Goal: Task Accomplishment & Management: Use online tool/utility

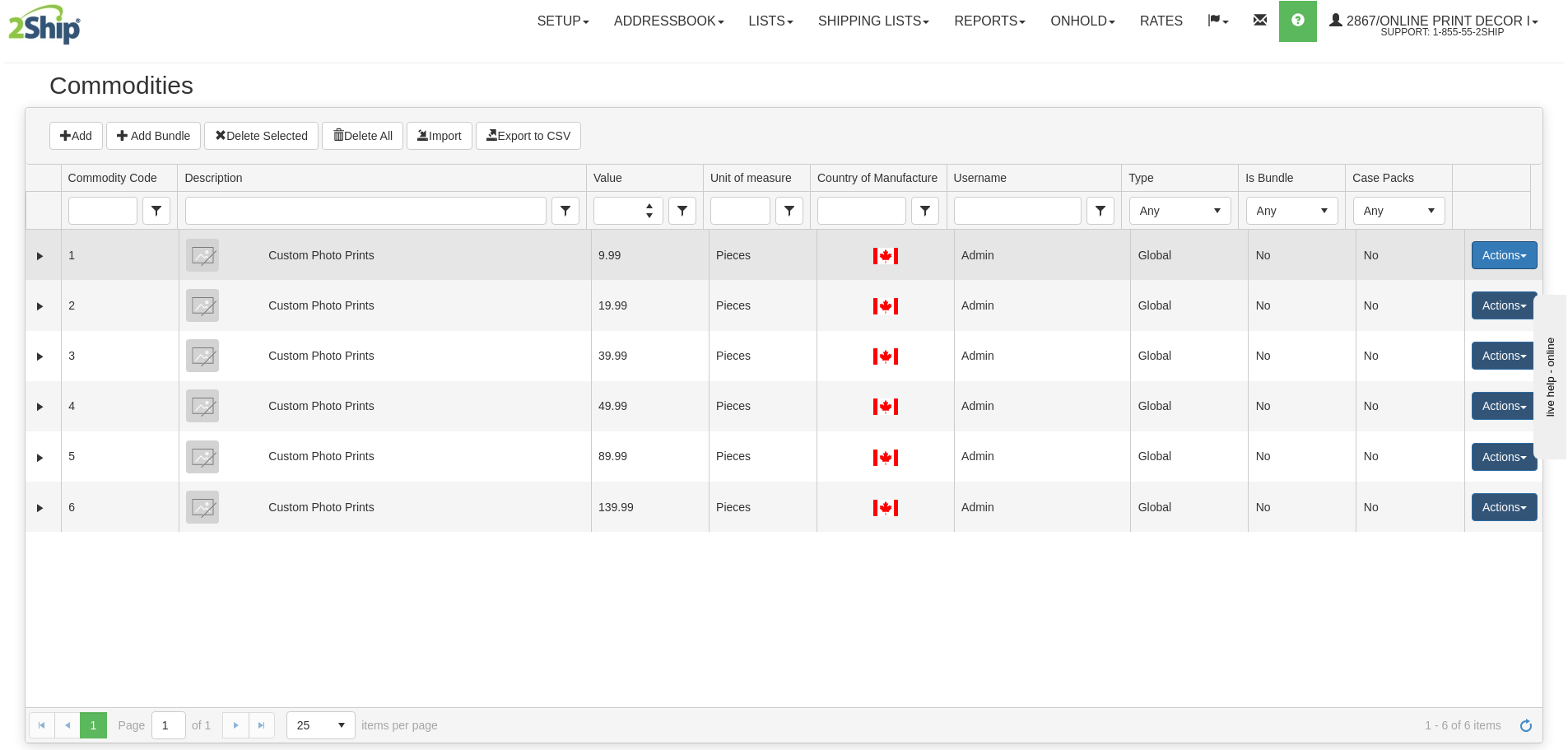
click at [1472, 260] on button "Actions" at bounding box center [1505, 255] width 66 height 28
click at [1426, 287] on link "Edit" at bounding box center [1471, 286] width 132 height 21
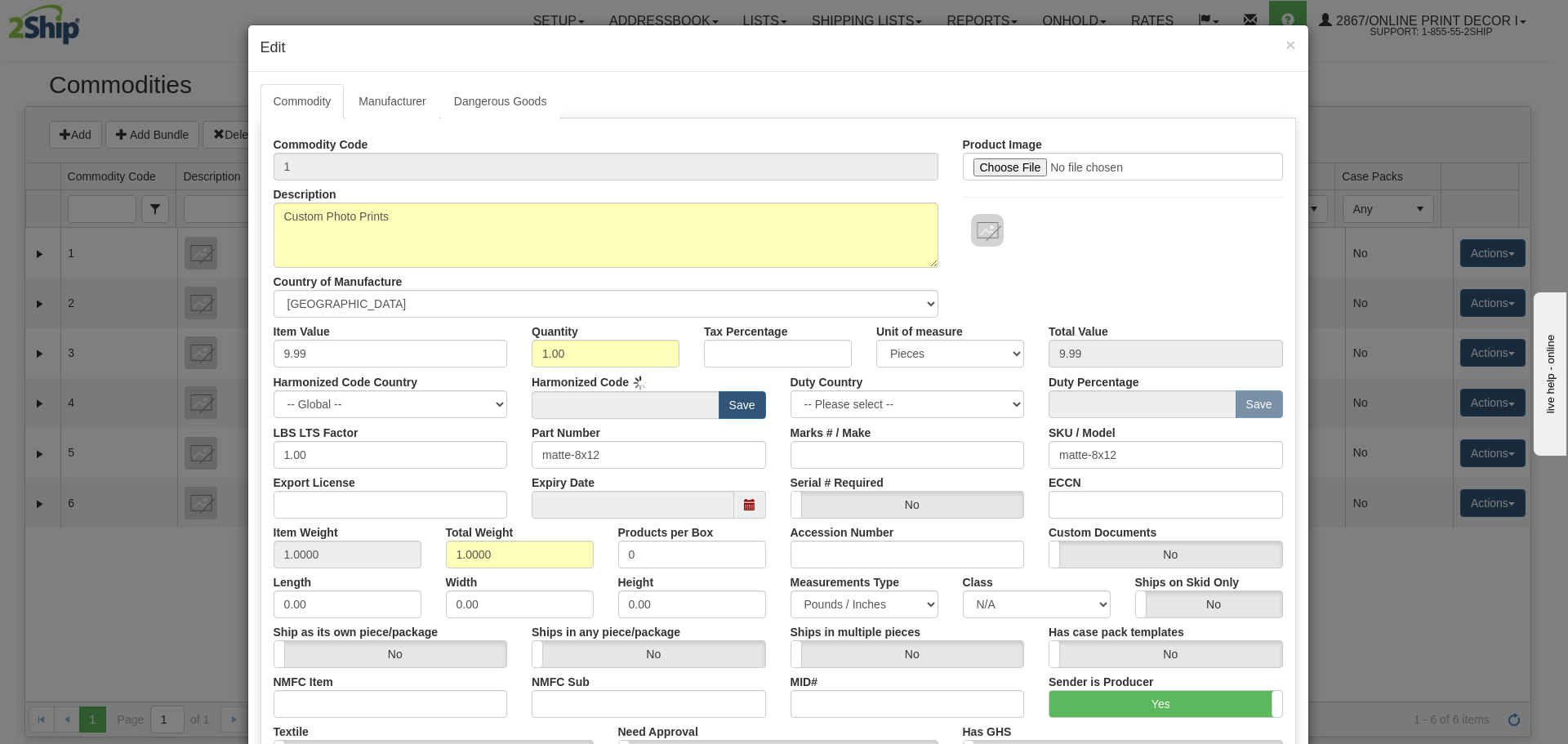
type input "4911.91"
click at [389, 92] on link "Manufacturer" at bounding box center [392, 101] width 93 height 34
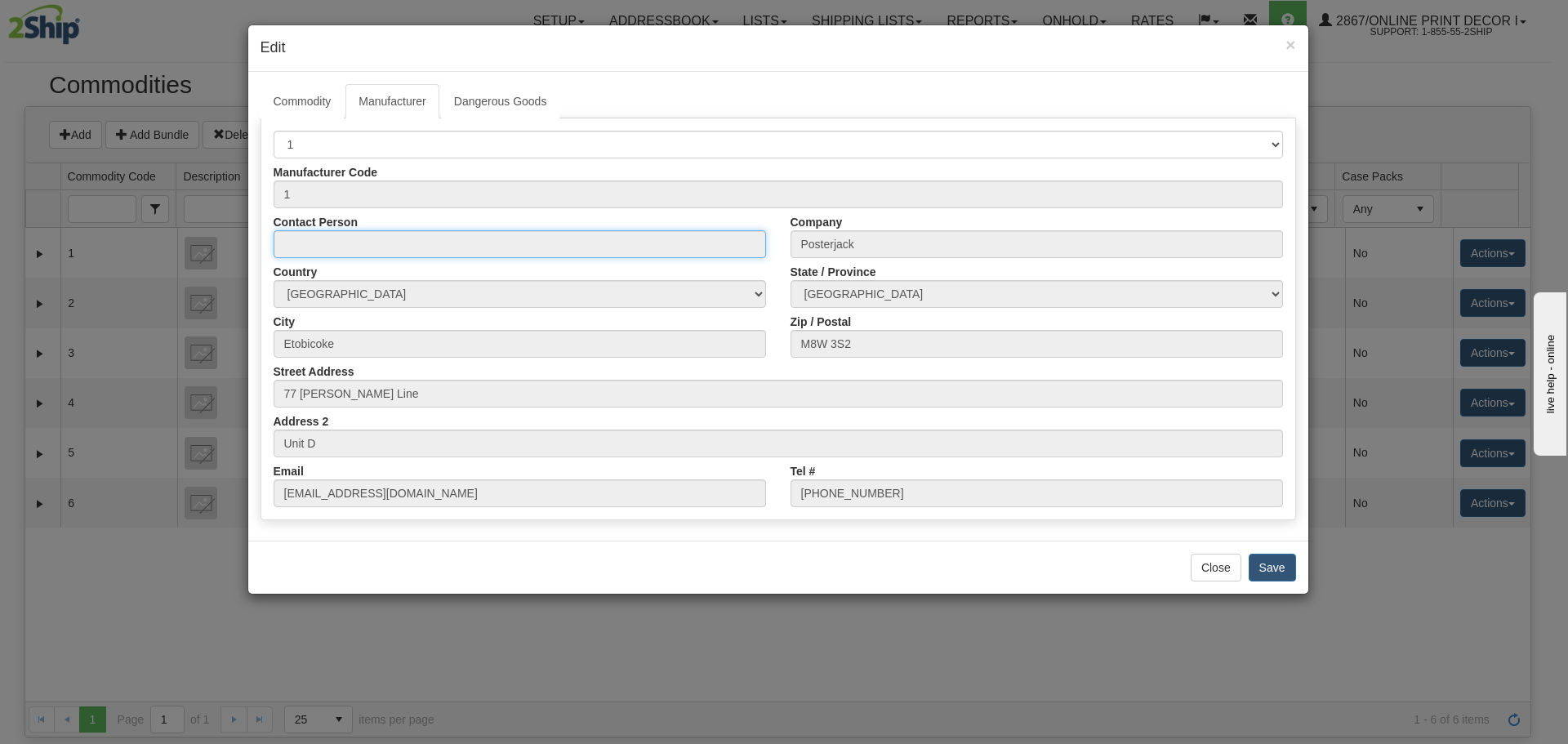
click at [341, 238] on input "Contact Person" at bounding box center [519, 244] width 493 height 28
click at [321, 192] on input "1" at bounding box center [778, 194] width 1010 height 28
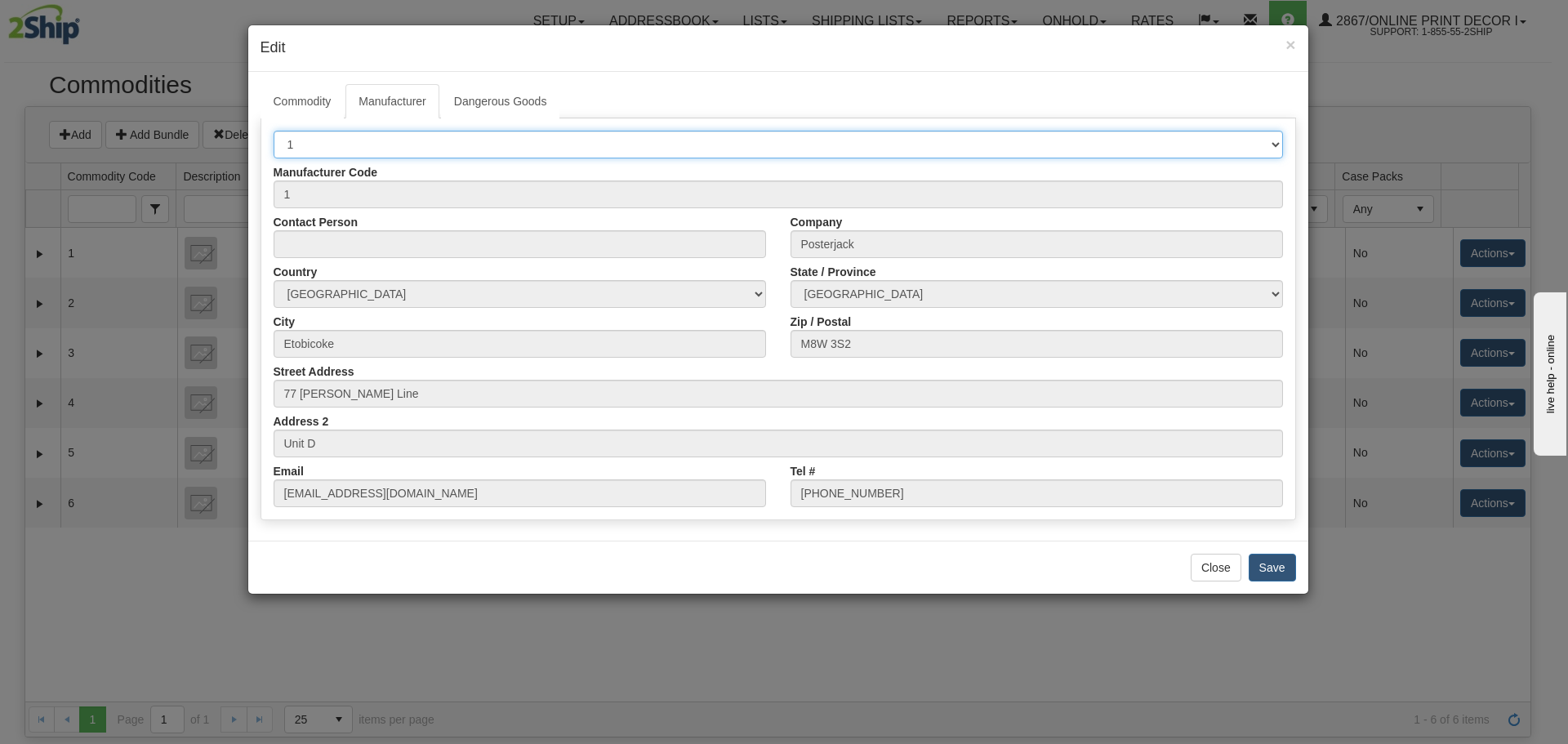
click at [318, 145] on select "-- Select Manufacturer -- 1" at bounding box center [778, 145] width 1010 height 28
click at [1296, 42] on span "×" at bounding box center [1290, 44] width 10 height 19
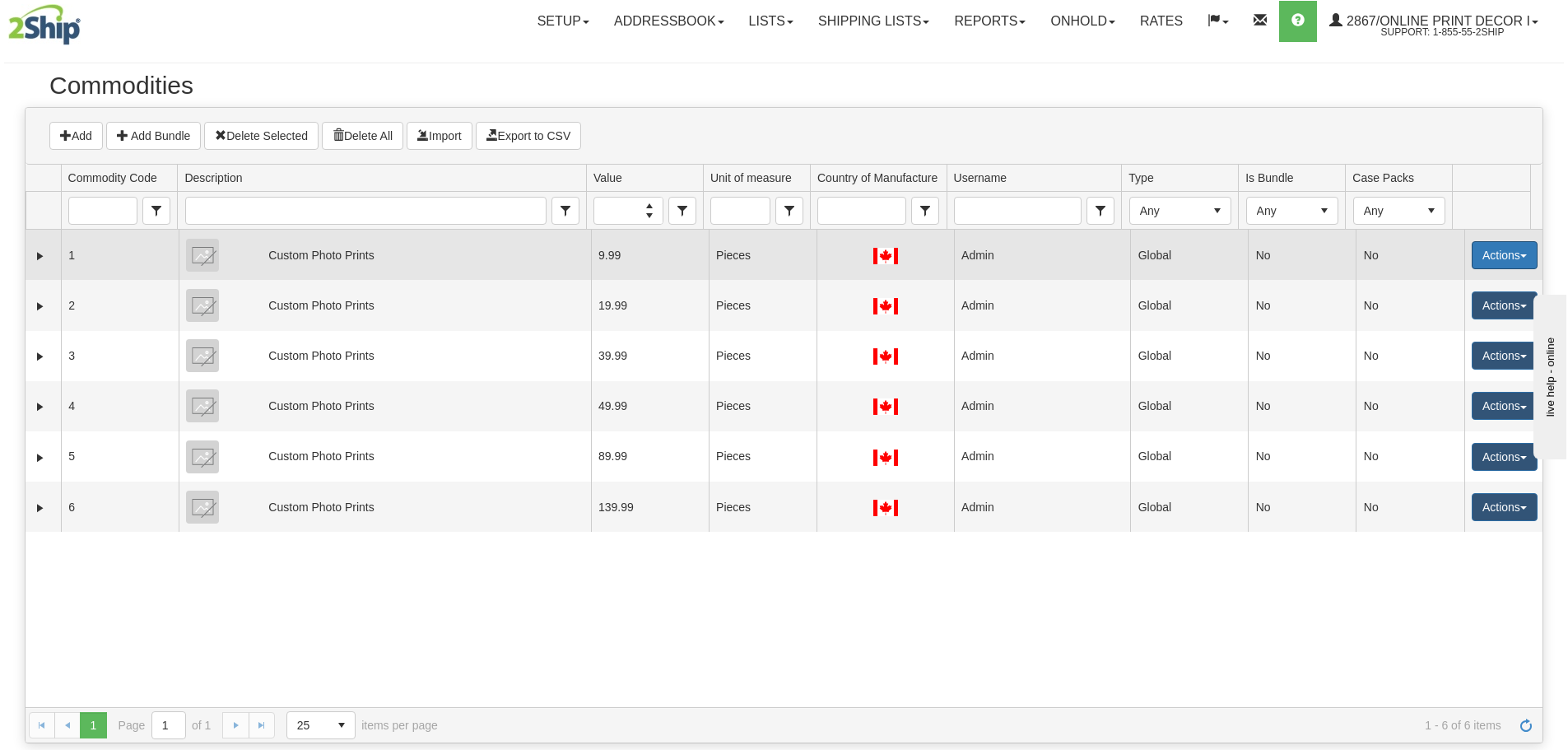
click at [1487, 256] on button "Actions" at bounding box center [1505, 255] width 66 height 28
click at [1437, 285] on link "Edit" at bounding box center [1471, 286] width 132 height 21
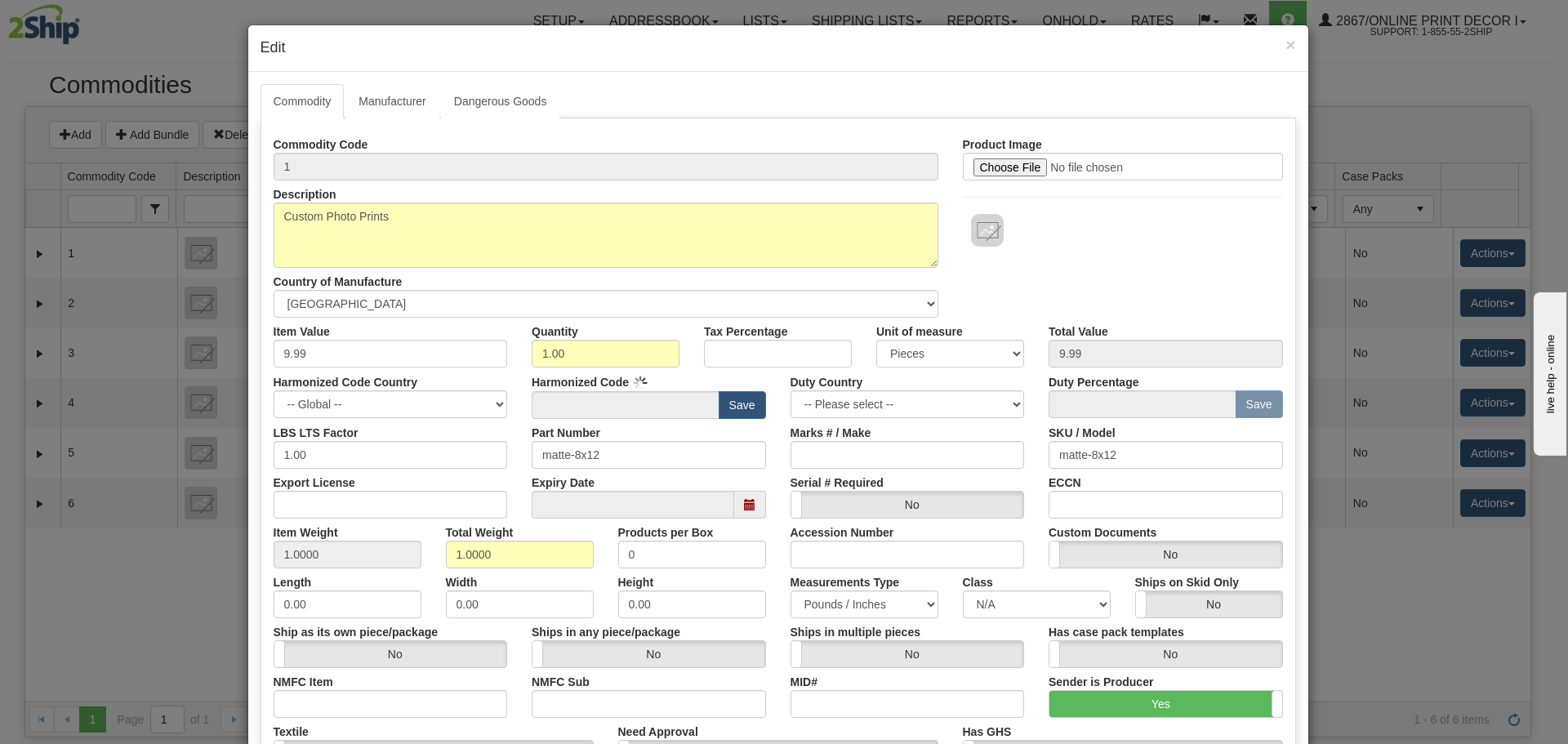
type input "4911.91"
click at [375, 92] on link "Manufacturer" at bounding box center [392, 101] width 93 height 34
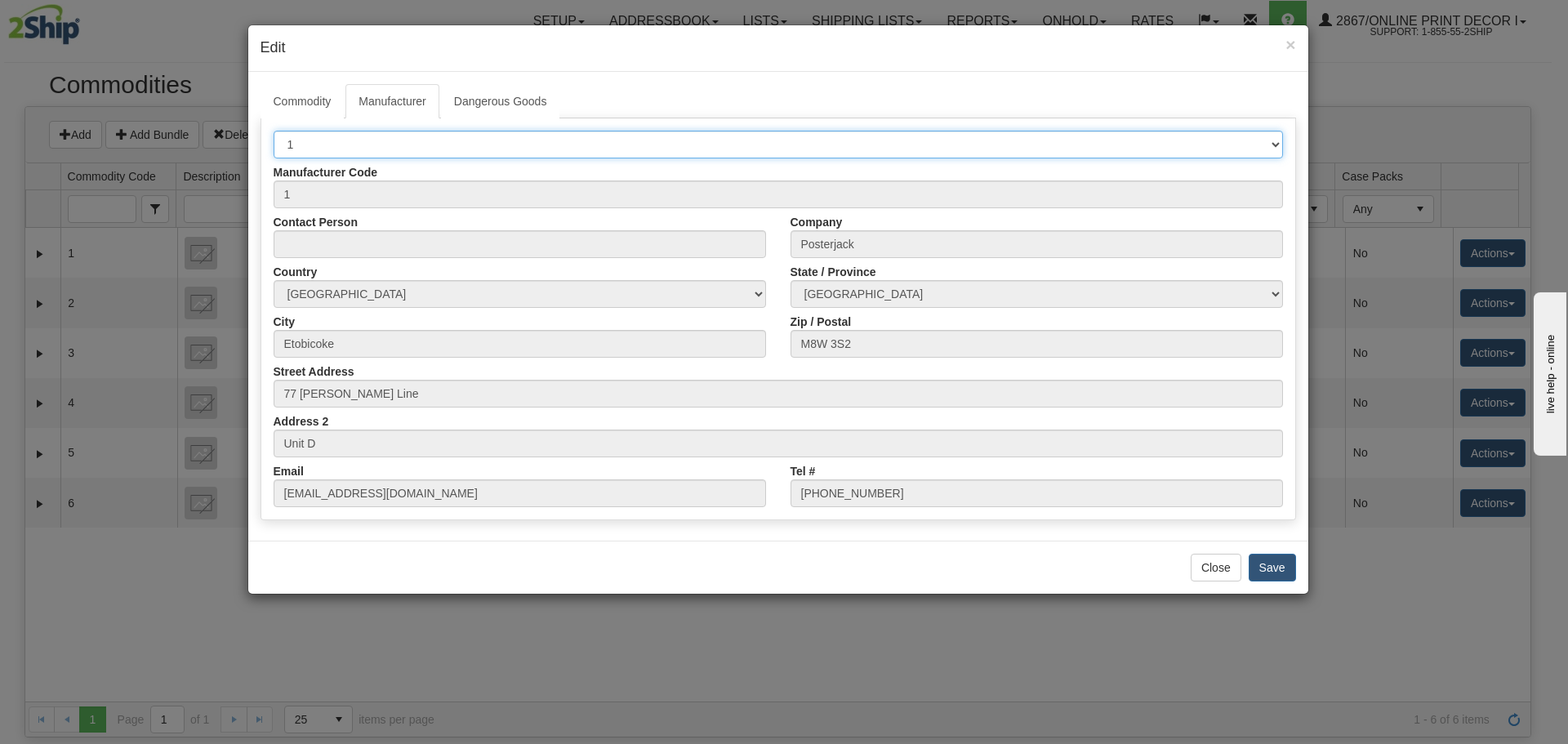
click at [411, 150] on select "-- Select Manufacturer -- 1" at bounding box center [778, 145] width 1010 height 28
click at [411, 149] on select "-- Select Manufacturer -- 1" at bounding box center [778, 145] width 1010 height 28
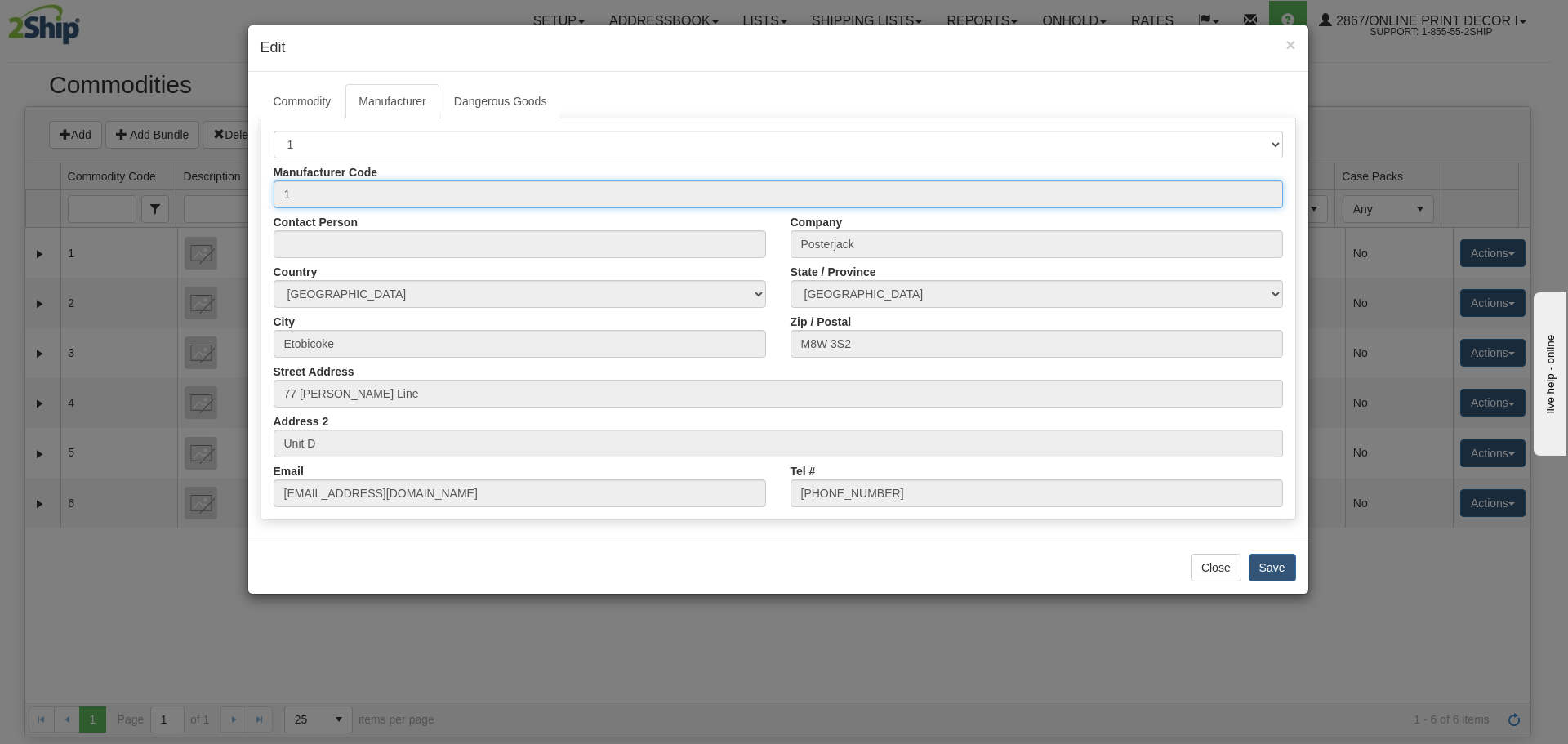
click at [395, 196] on input "1" at bounding box center [778, 194] width 1010 height 28
click at [386, 247] on input "Contact Person" at bounding box center [519, 244] width 493 height 28
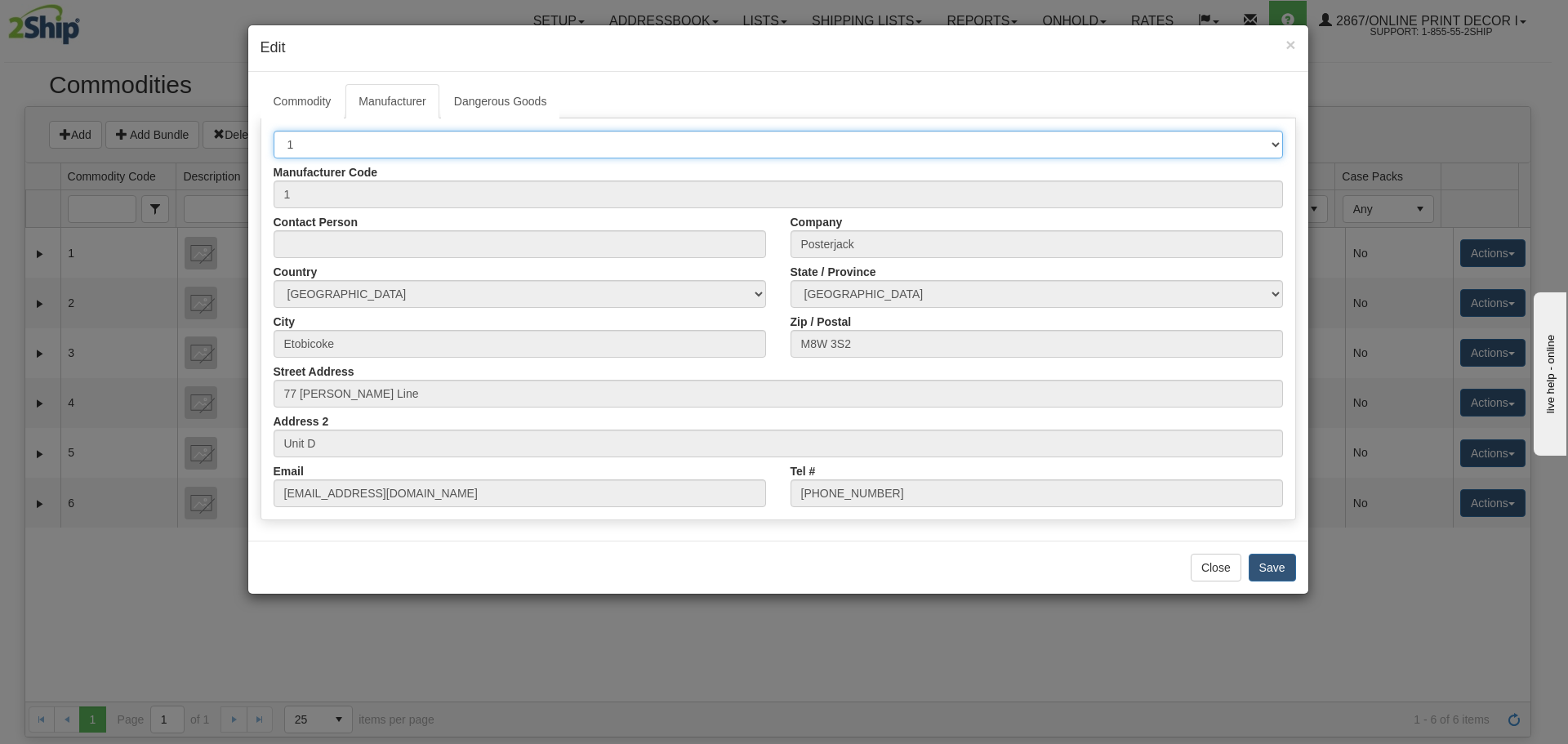
click at [369, 145] on select "-- Select Manufacturer -- 1" at bounding box center [778, 145] width 1010 height 28
click at [273, 131] on select "-- Select Manufacturer -- 1" at bounding box center [778, 145] width 1010 height 28
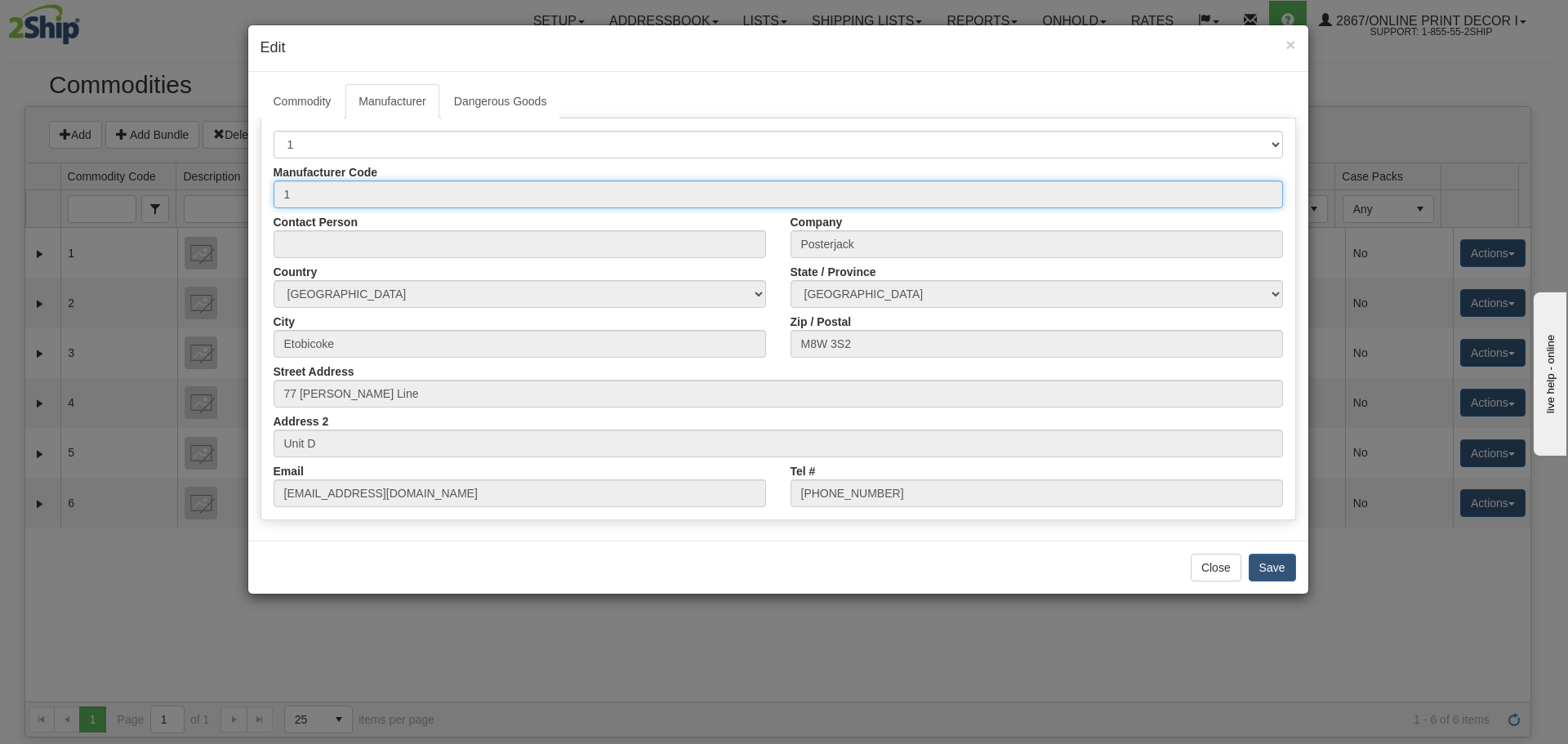
click at [315, 189] on input "1" at bounding box center [778, 194] width 1010 height 28
click at [335, 241] on input "Contact Person" at bounding box center [519, 244] width 493 height 28
click at [417, 243] on input "Contact Person" at bounding box center [519, 244] width 493 height 28
click at [355, 251] on input "Contact Person" at bounding box center [519, 244] width 493 height 28
click at [444, 350] on input "Etobicoke" at bounding box center [519, 344] width 493 height 28
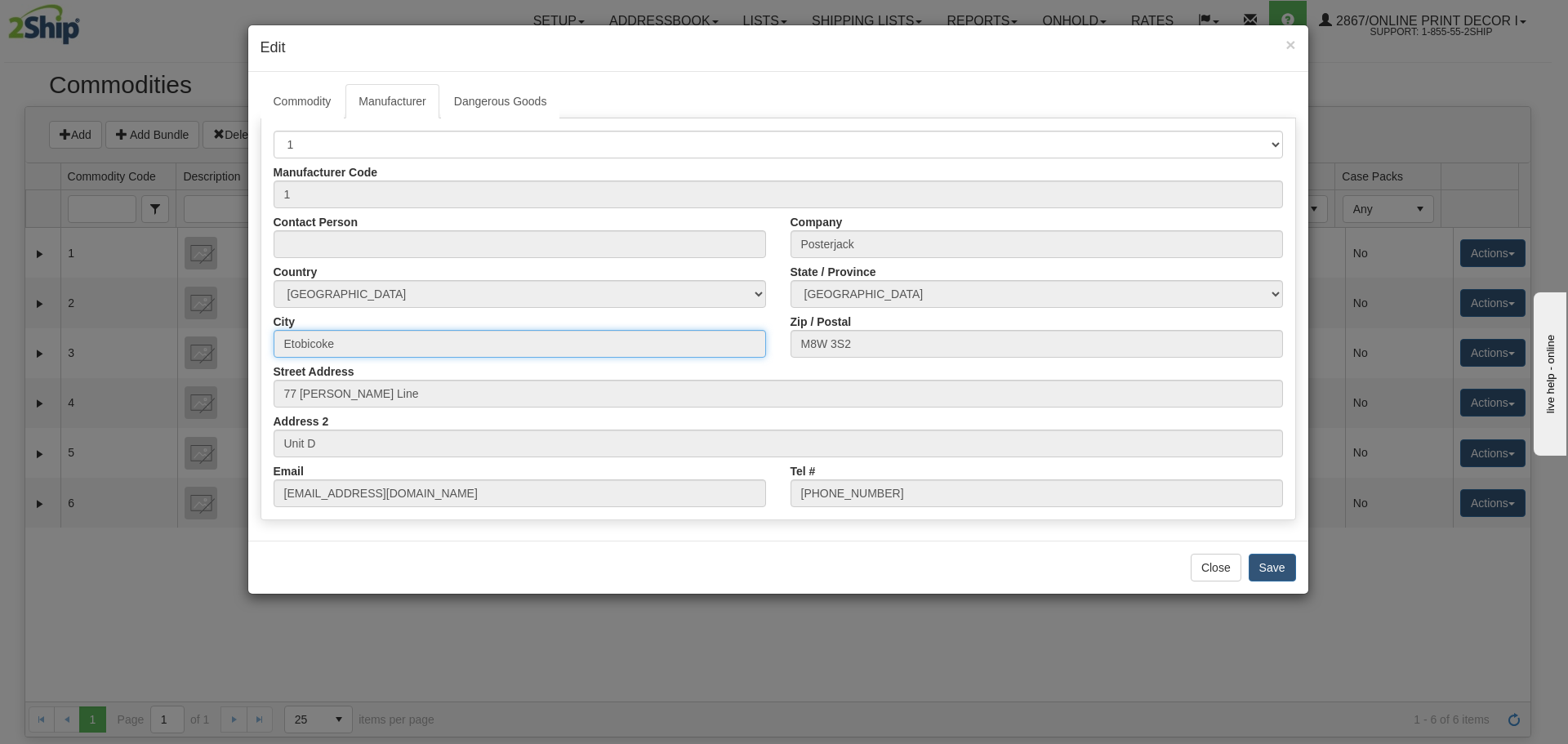
click at [368, 335] on input "Etobicoke" at bounding box center [519, 344] width 493 height 28
click at [295, 106] on link "Commodity" at bounding box center [302, 101] width 84 height 34
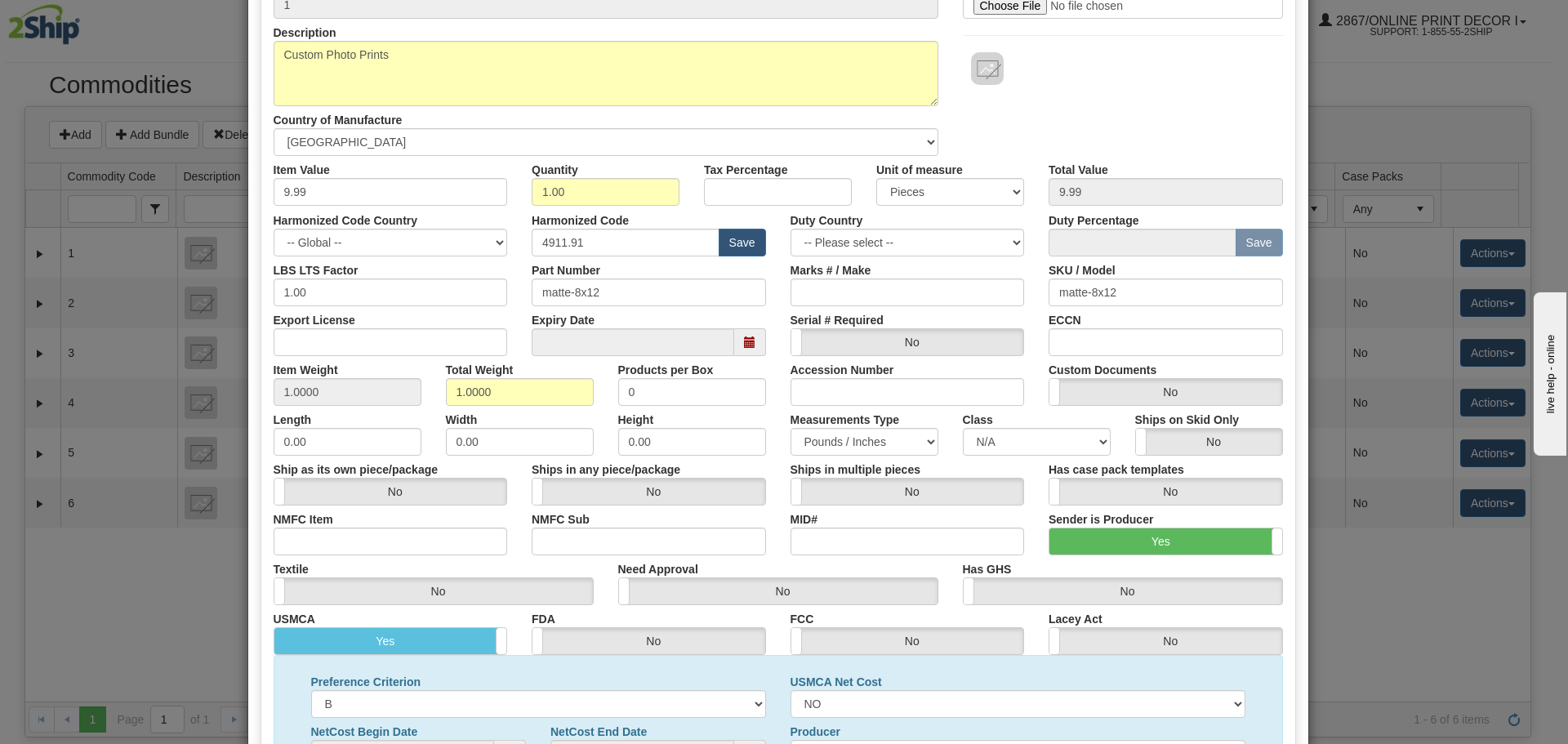
scroll to position [163, 0]
click at [1153, 537] on label "Yes" at bounding box center [1165, 540] width 232 height 26
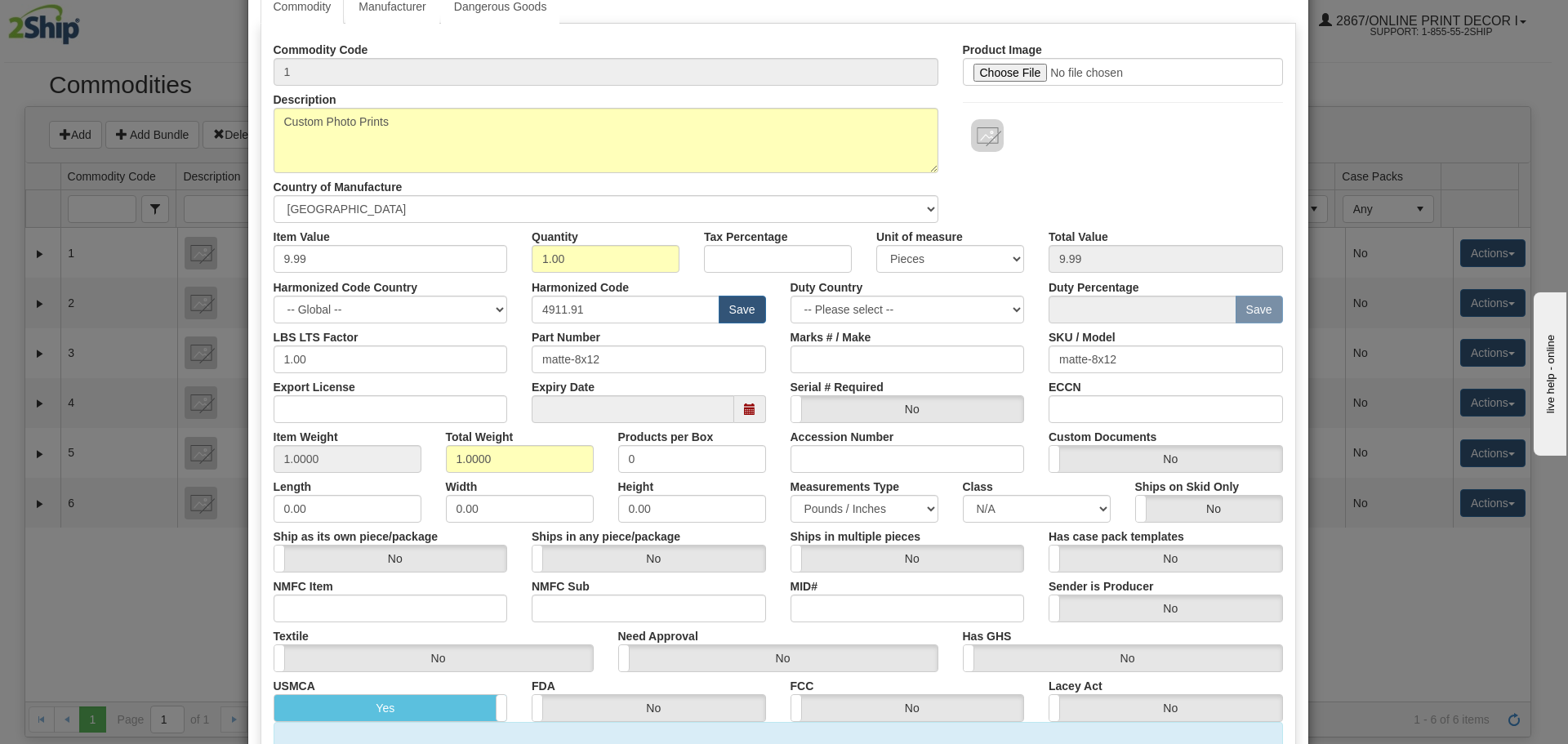
scroll to position [0, 0]
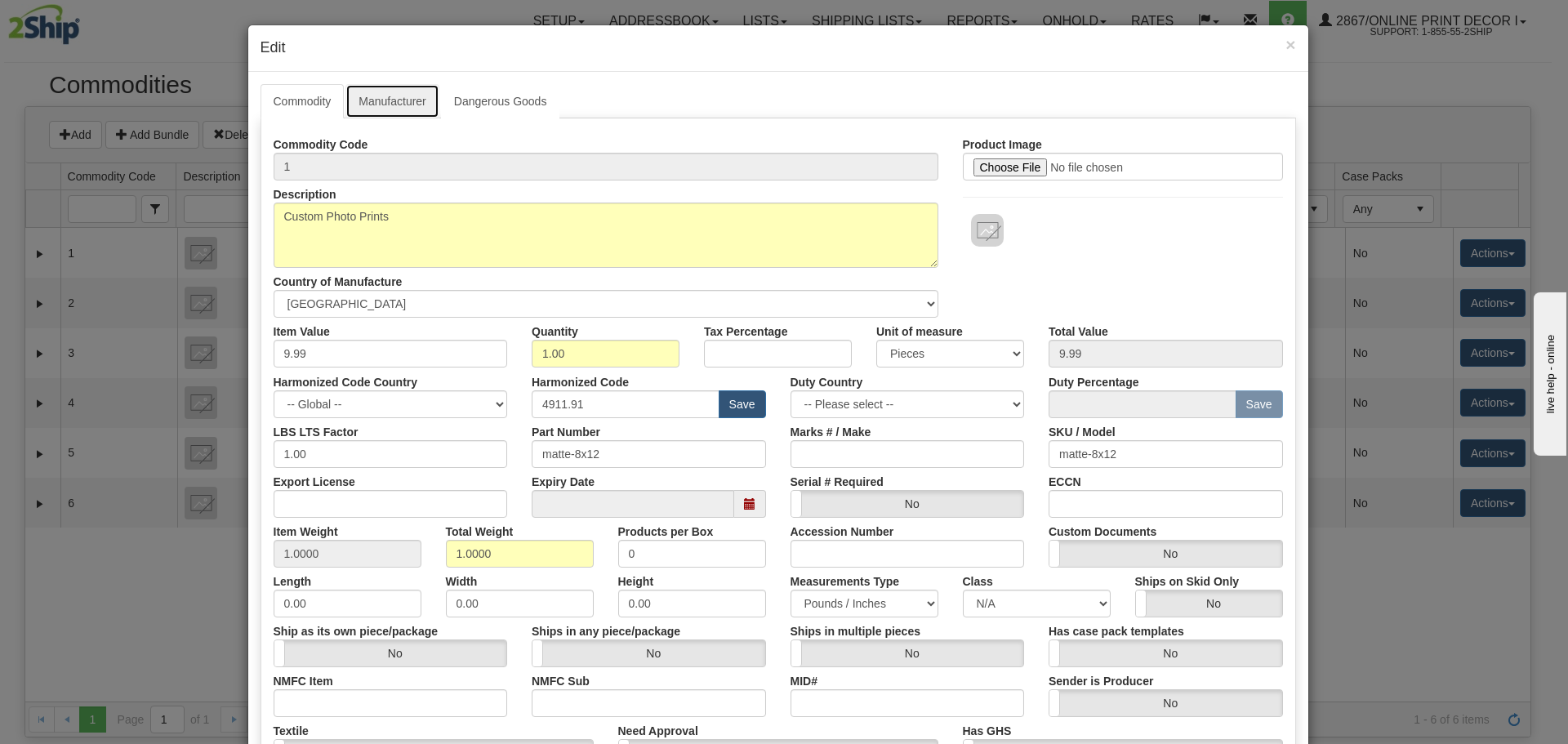
click at [410, 107] on link "Manufacturer" at bounding box center [392, 101] width 93 height 34
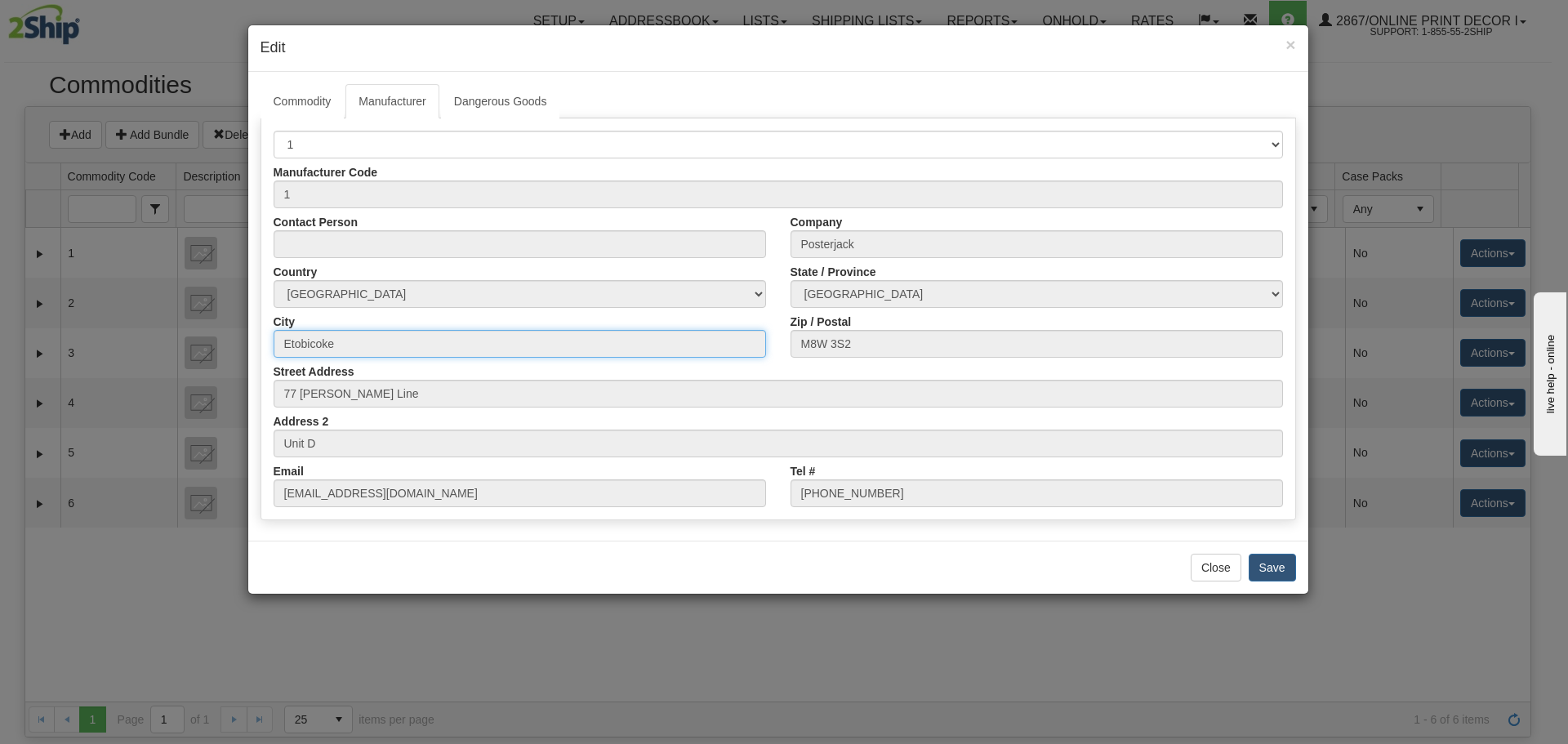
click at [366, 341] on input "Etobicoke" at bounding box center [519, 344] width 493 height 28
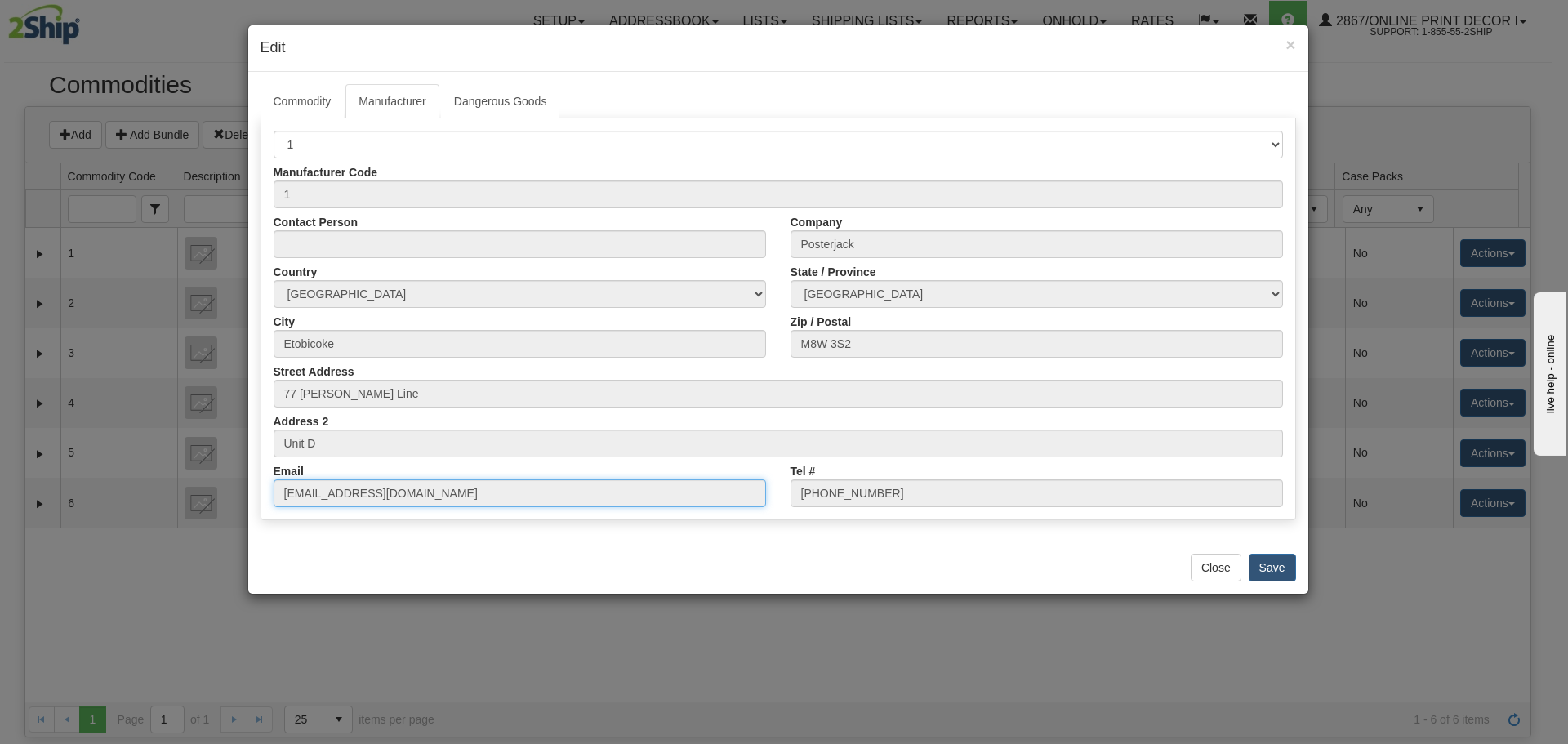
click at [417, 495] on input "support@posterjack.co" at bounding box center [519, 493] width 493 height 28
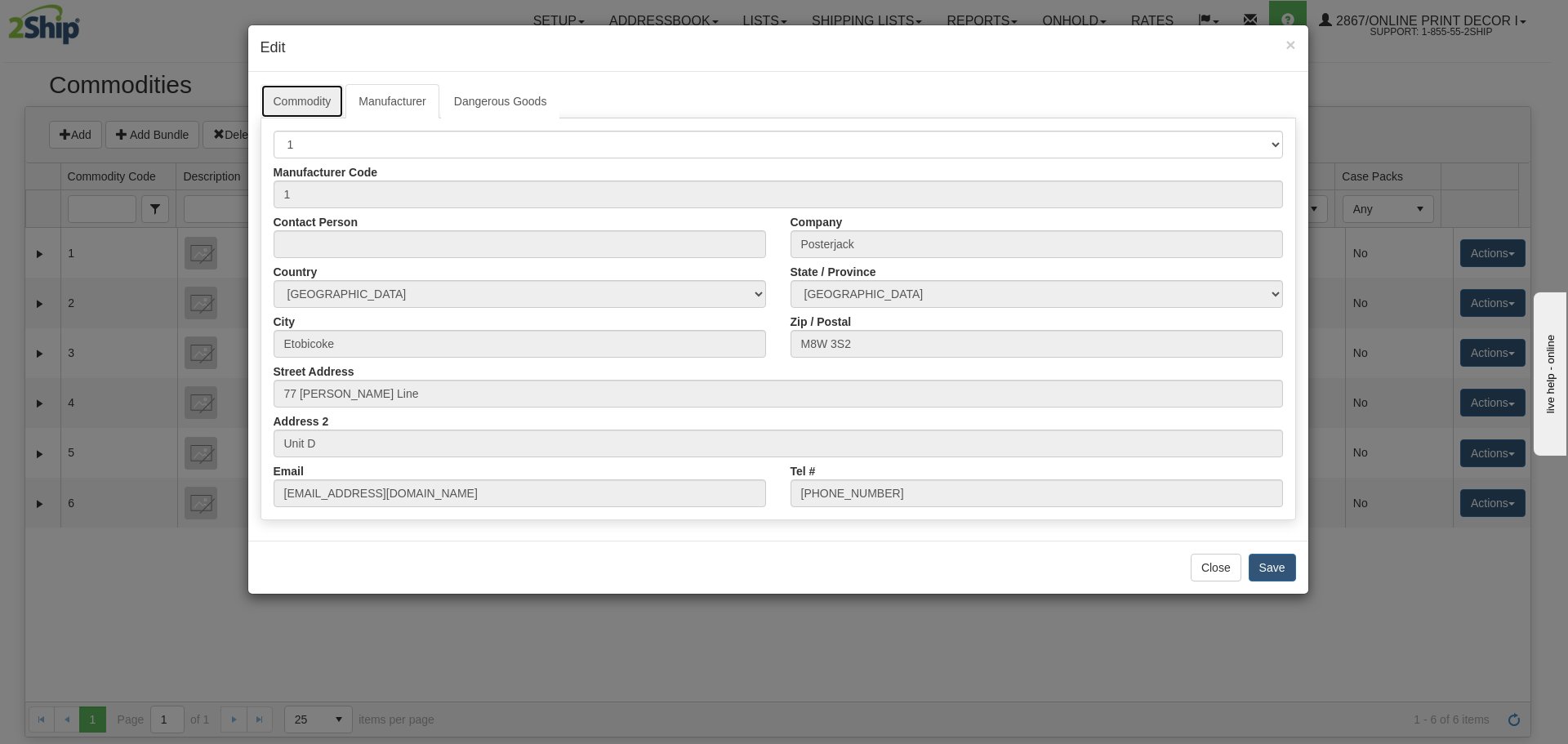
click at [320, 104] on link "Commodity" at bounding box center [302, 101] width 84 height 34
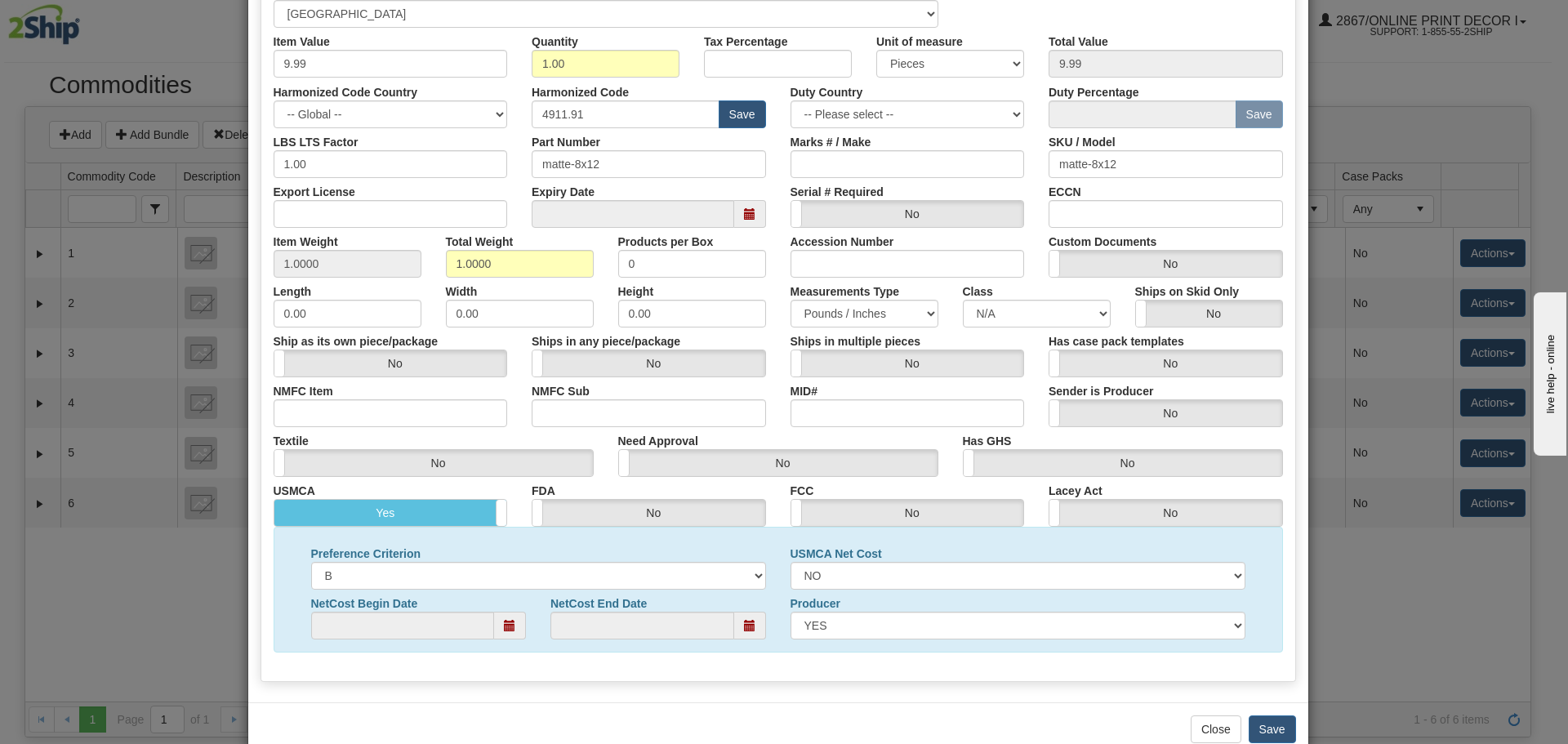
scroll to position [327, 0]
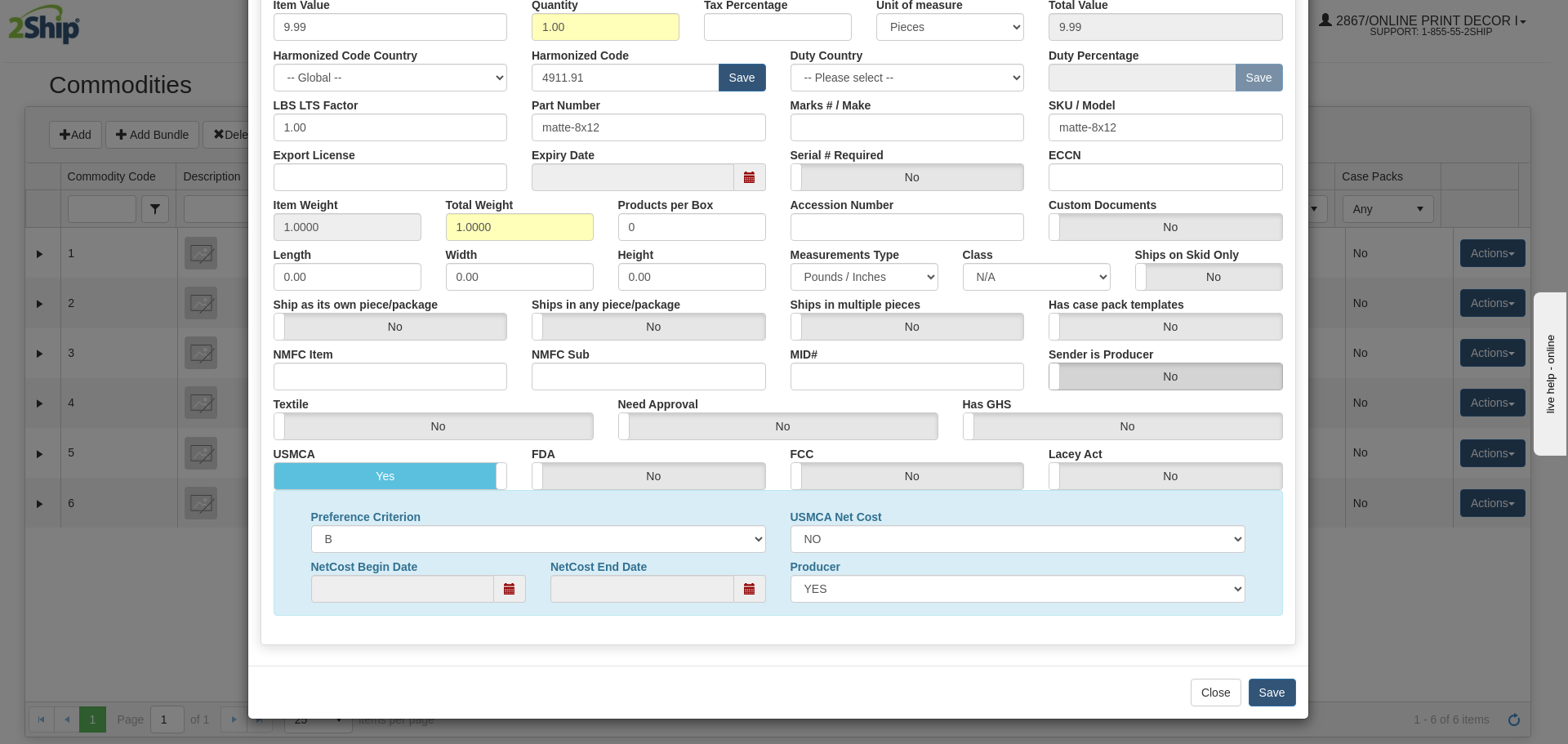
click at [1193, 375] on label "No" at bounding box center [1165, 376] width 232 height 26
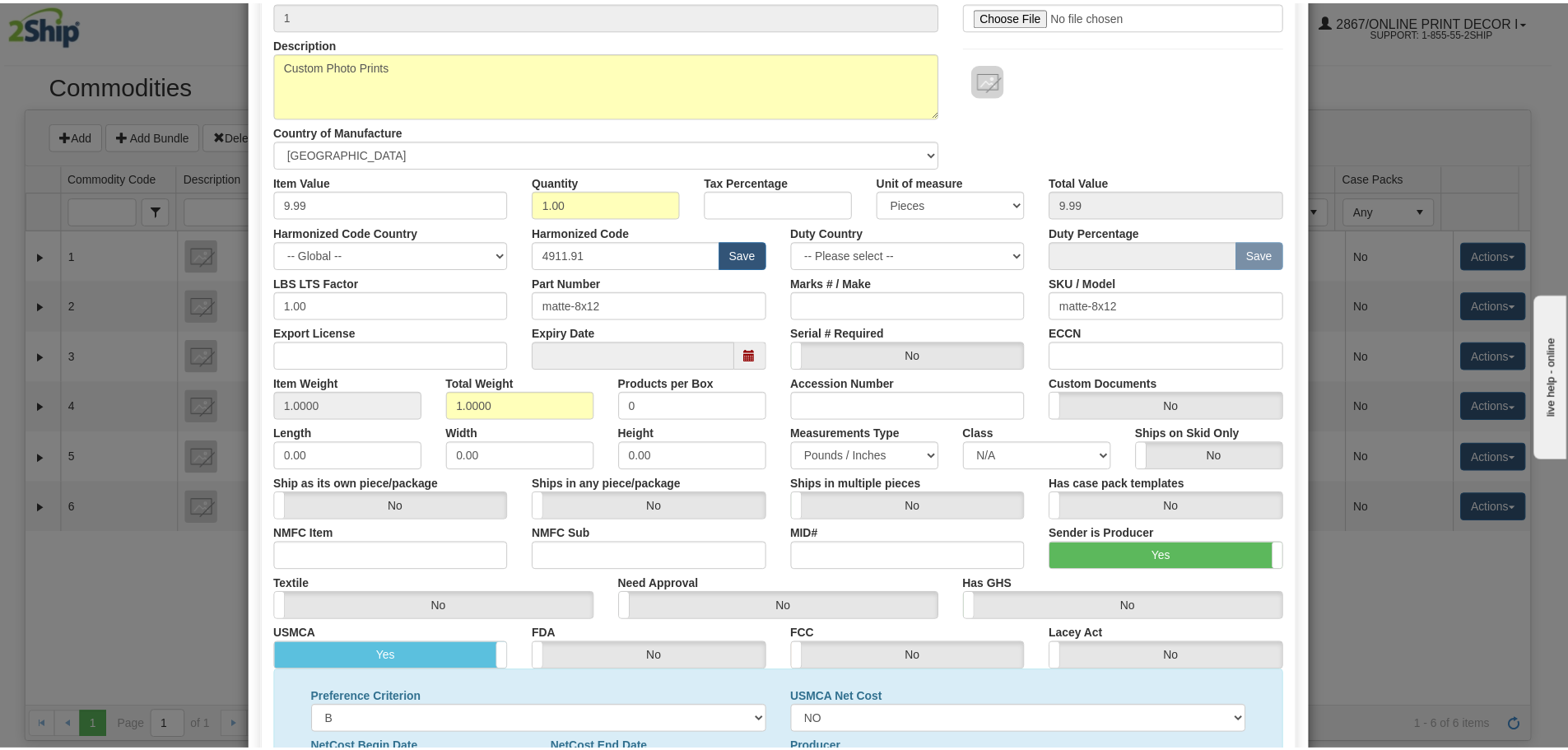
scroll to position [0, 0]
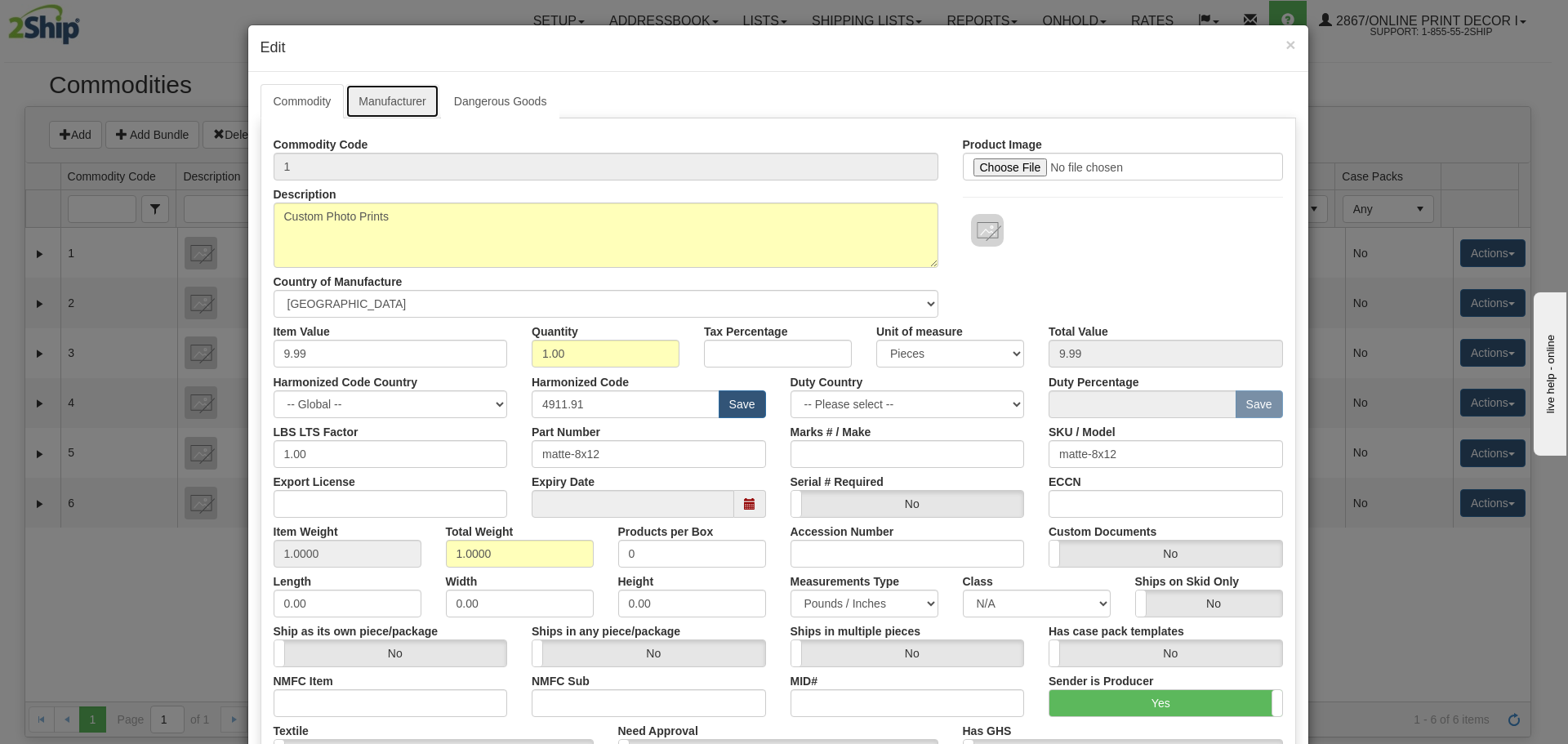
click at [412, 110] on link "Manufacturer" at bounding box center [392, 101] width 93 height 34
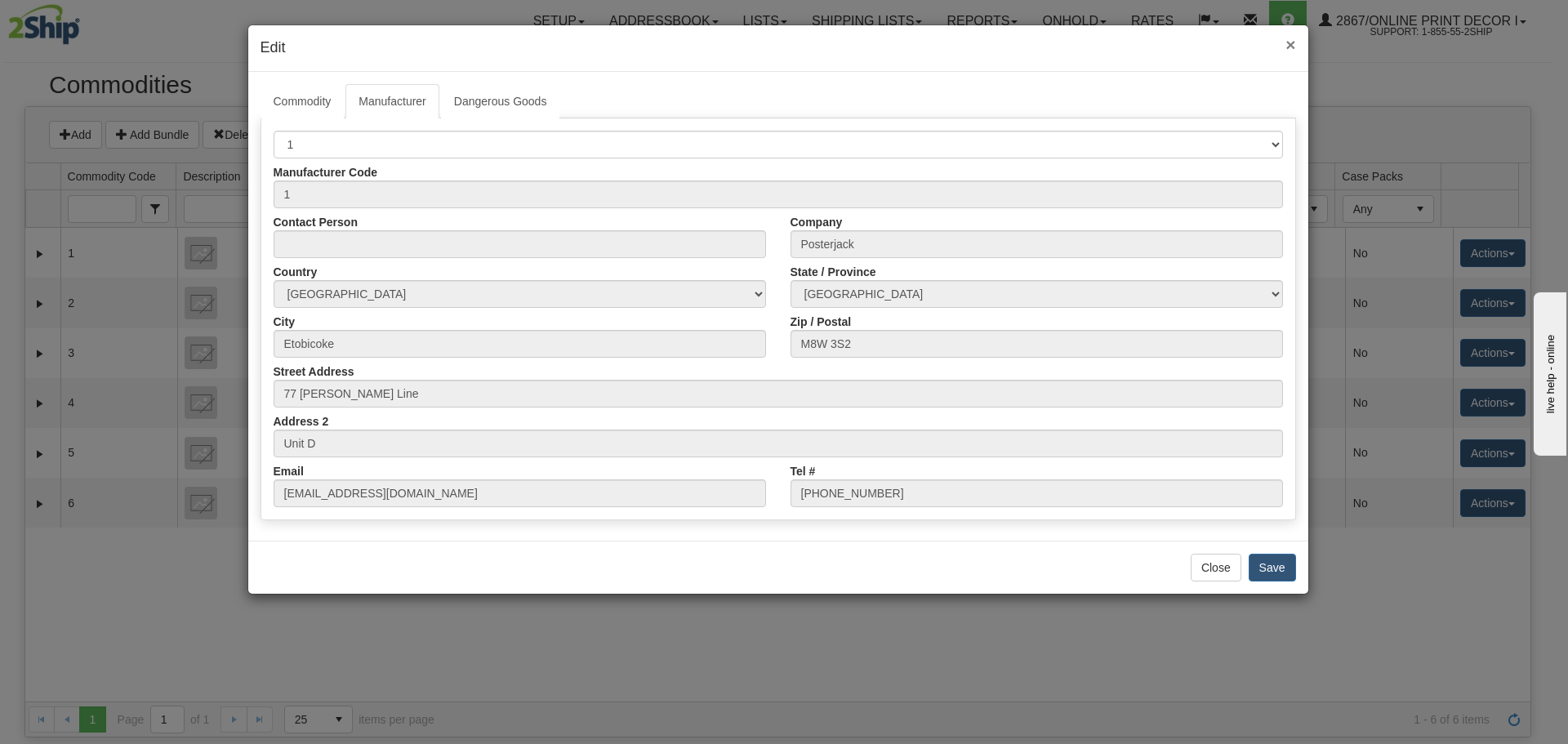
click at [1290, 39] on span "×" at bounding box center [1290, 44] width 10 height 19
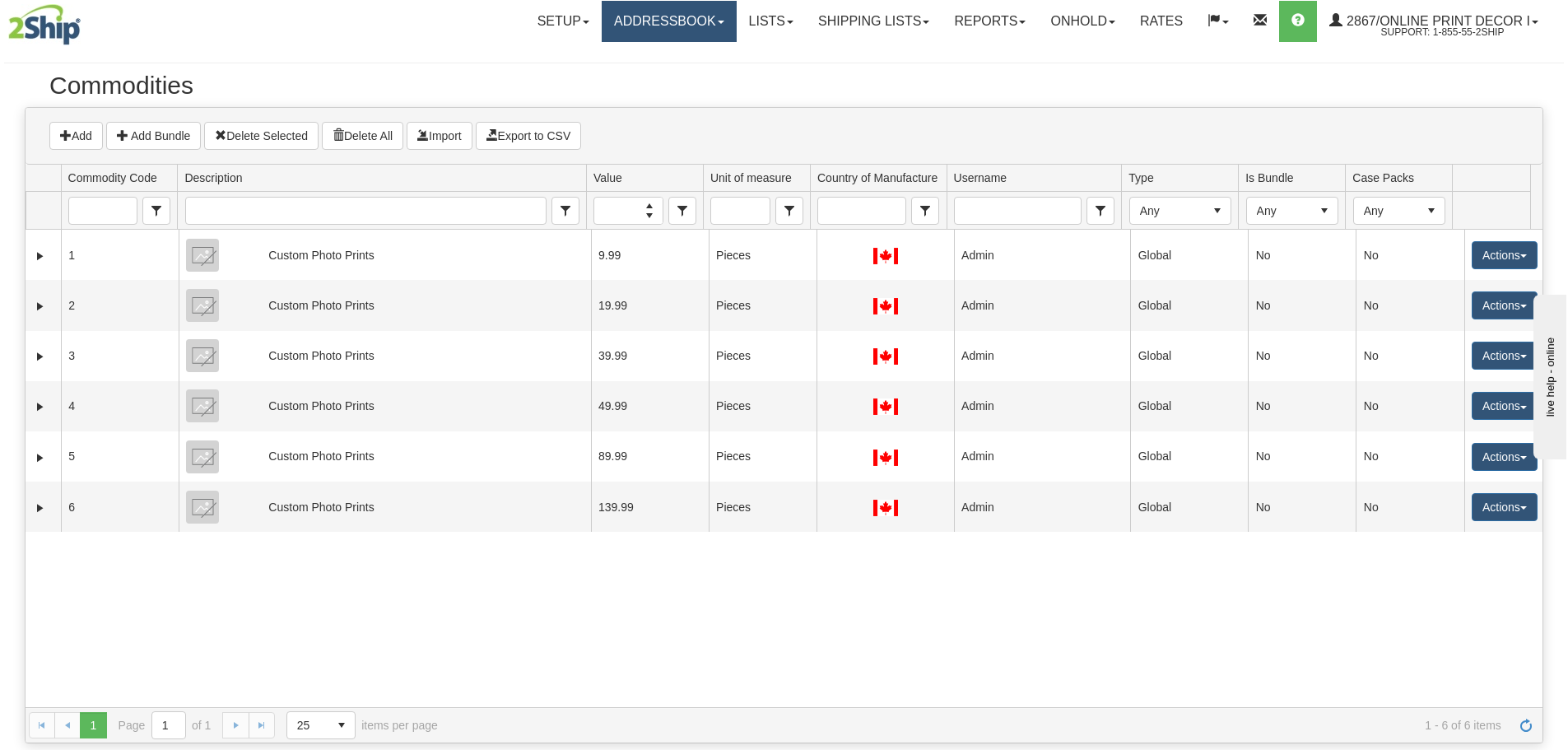
click at [650, 25] on link "Addressbook" at bounding box center [668, 21] width 135 height 41
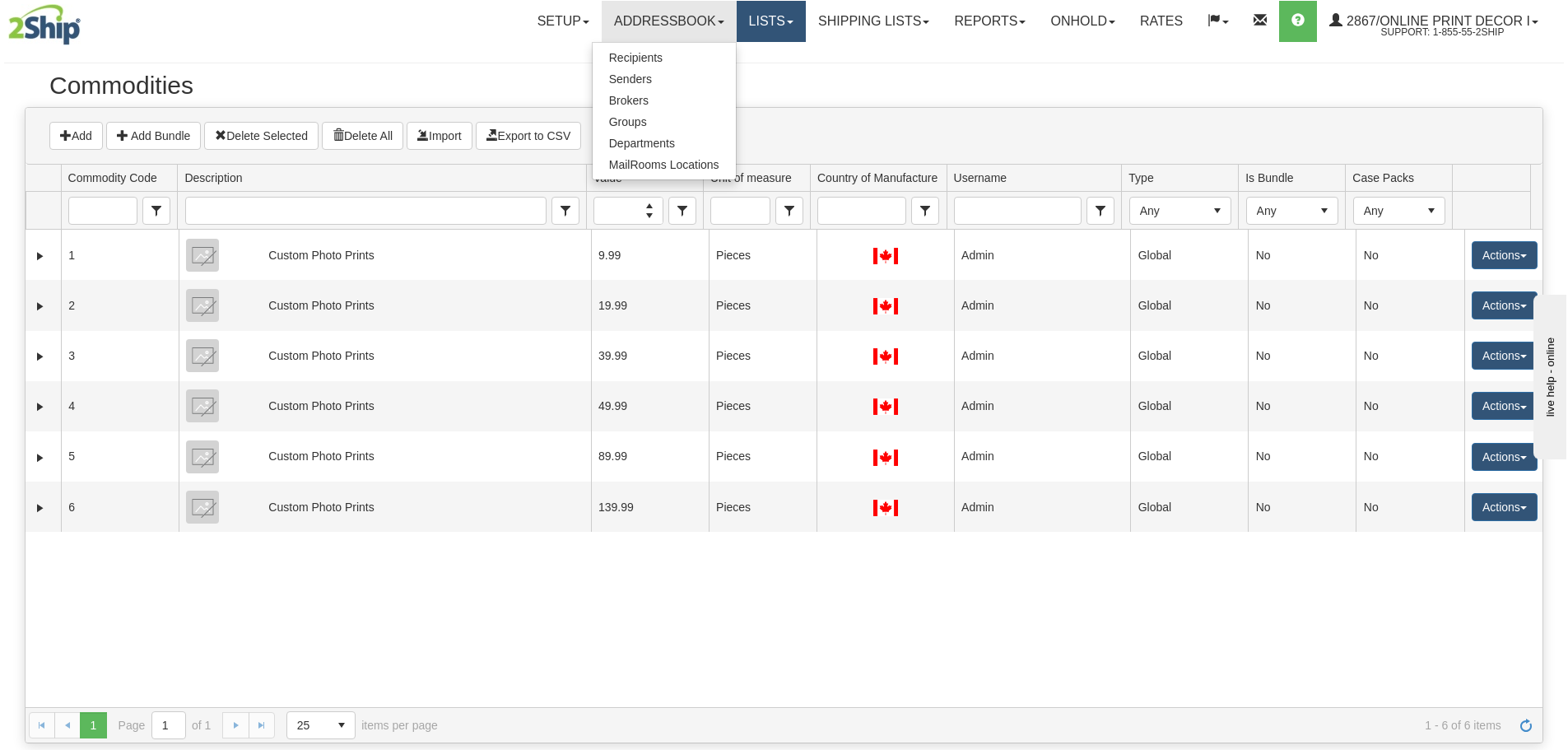
click at [746, 22] on link "Lists" at bounding box center [771, 21] width 69 height 41
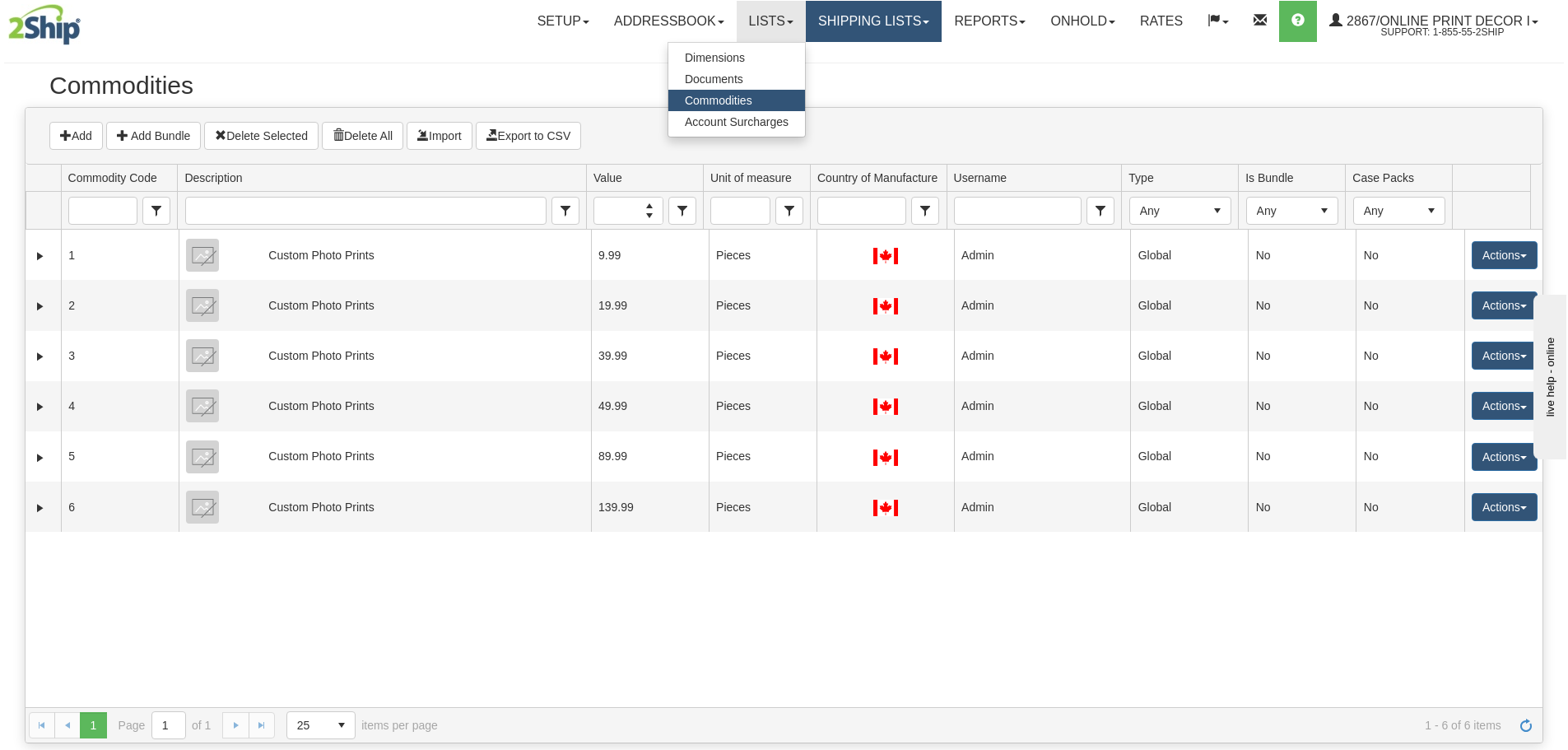
click at [874, 22] on link "Shipping lists" at bounding box center [873, 21] width 136 height 41
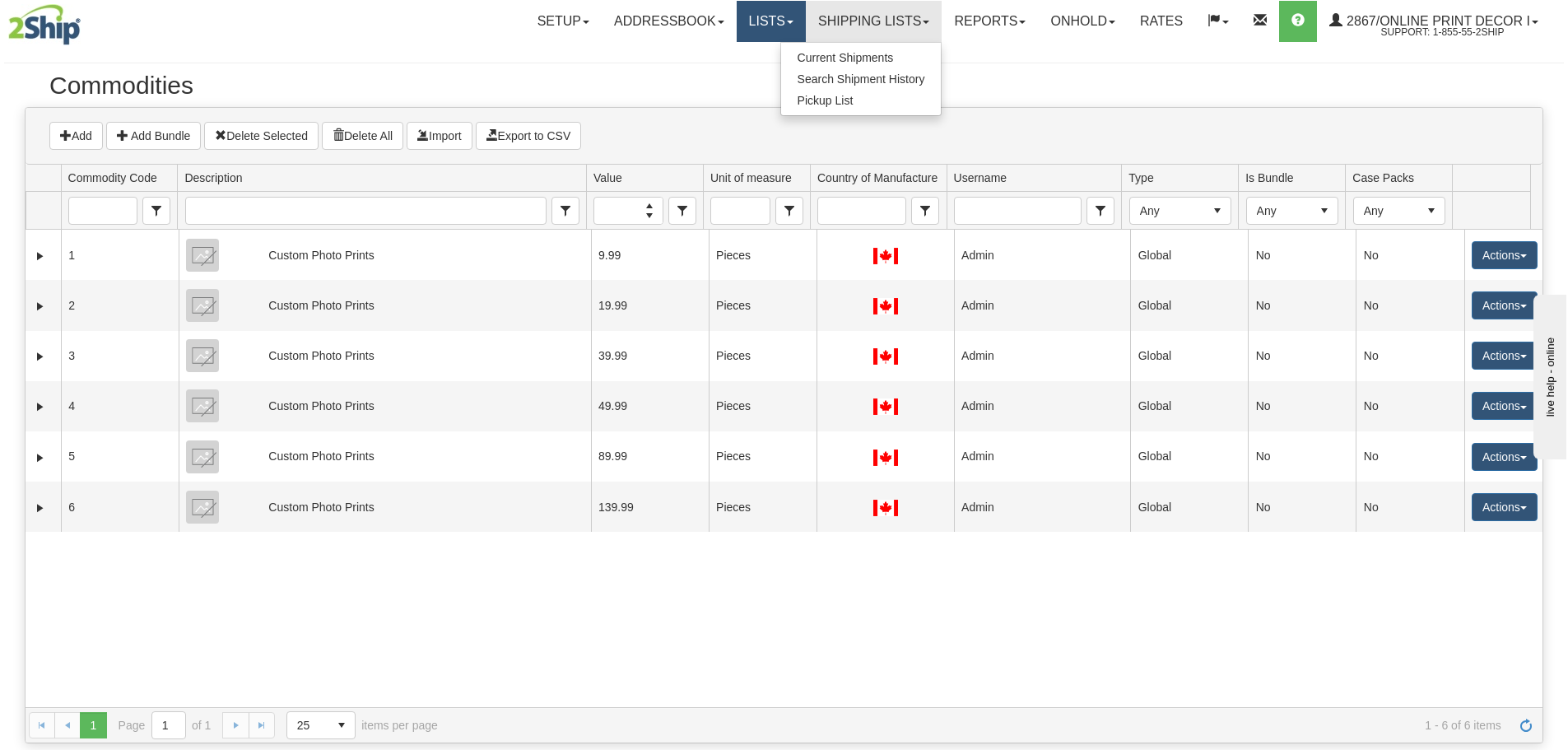
click at [737, 17] on link "Lists" at bounding box center [771, 21] width 69 height 41
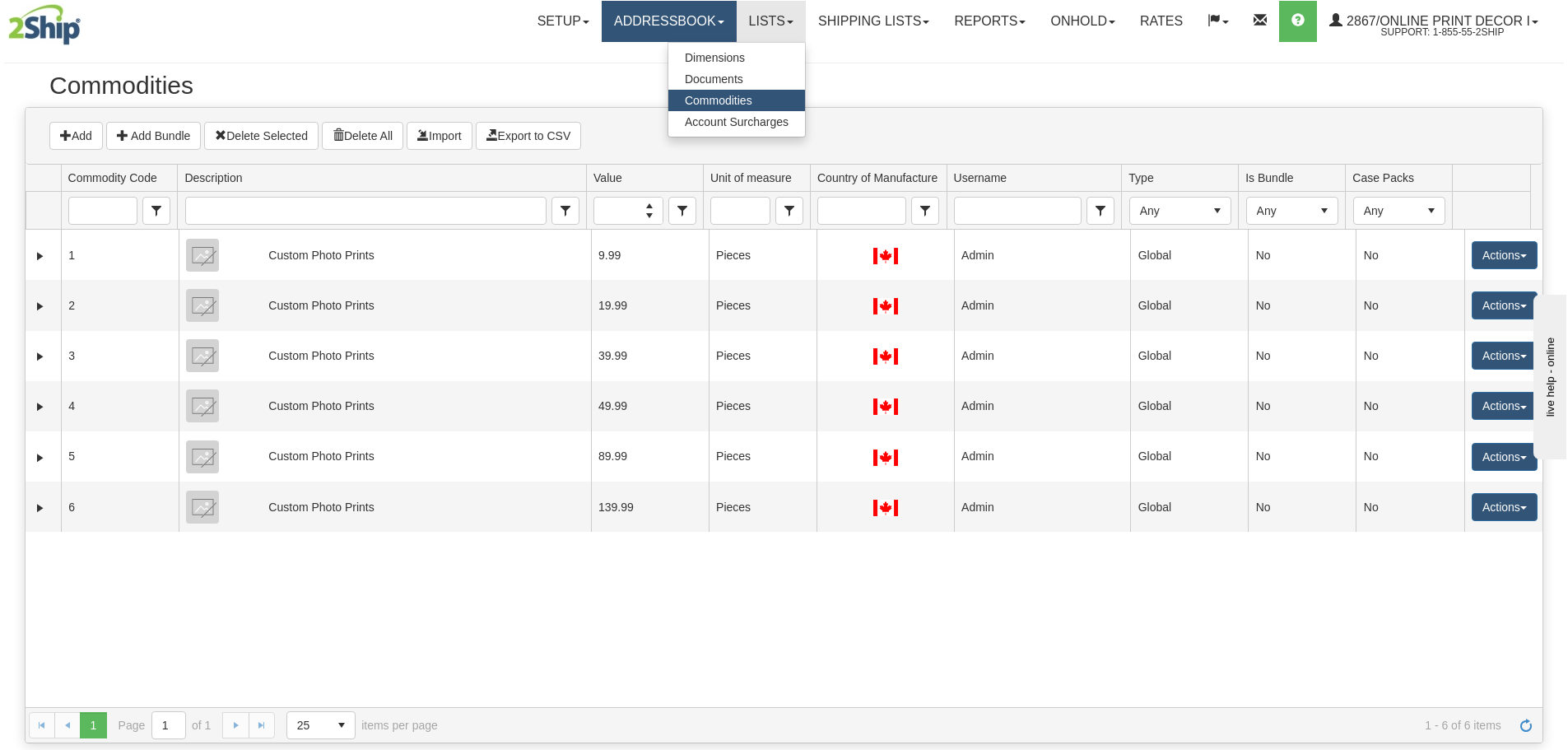
click at [672, 16] on link "Addressbook" at bounding box center [668, 21] width 135 height 41
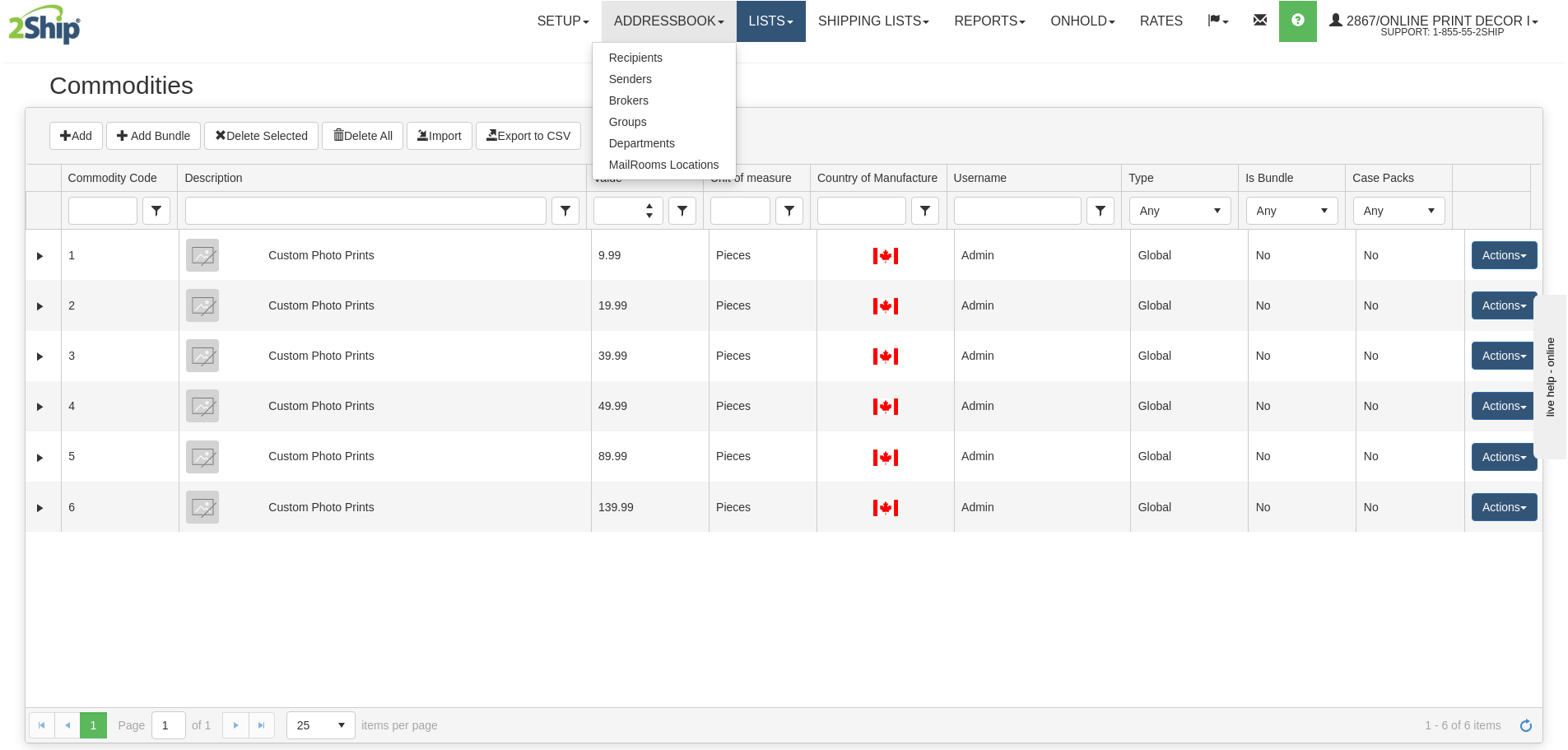
click at [737, 17] on link "Lists" at bounding box center [771, 21] width 69 height 41
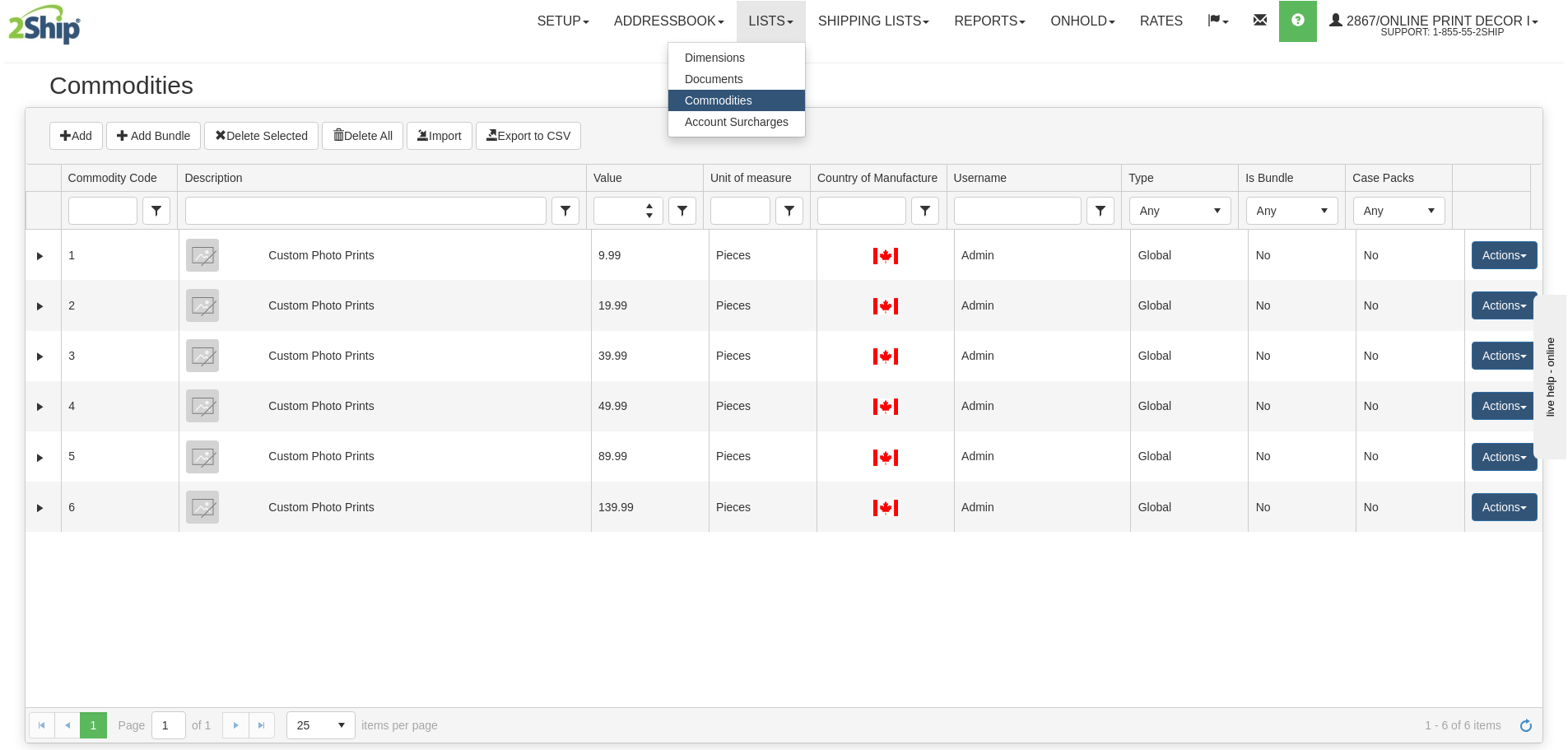
click at [728, 98] on span "Commodities" at bounding box center [718, 100] width 68 height 13
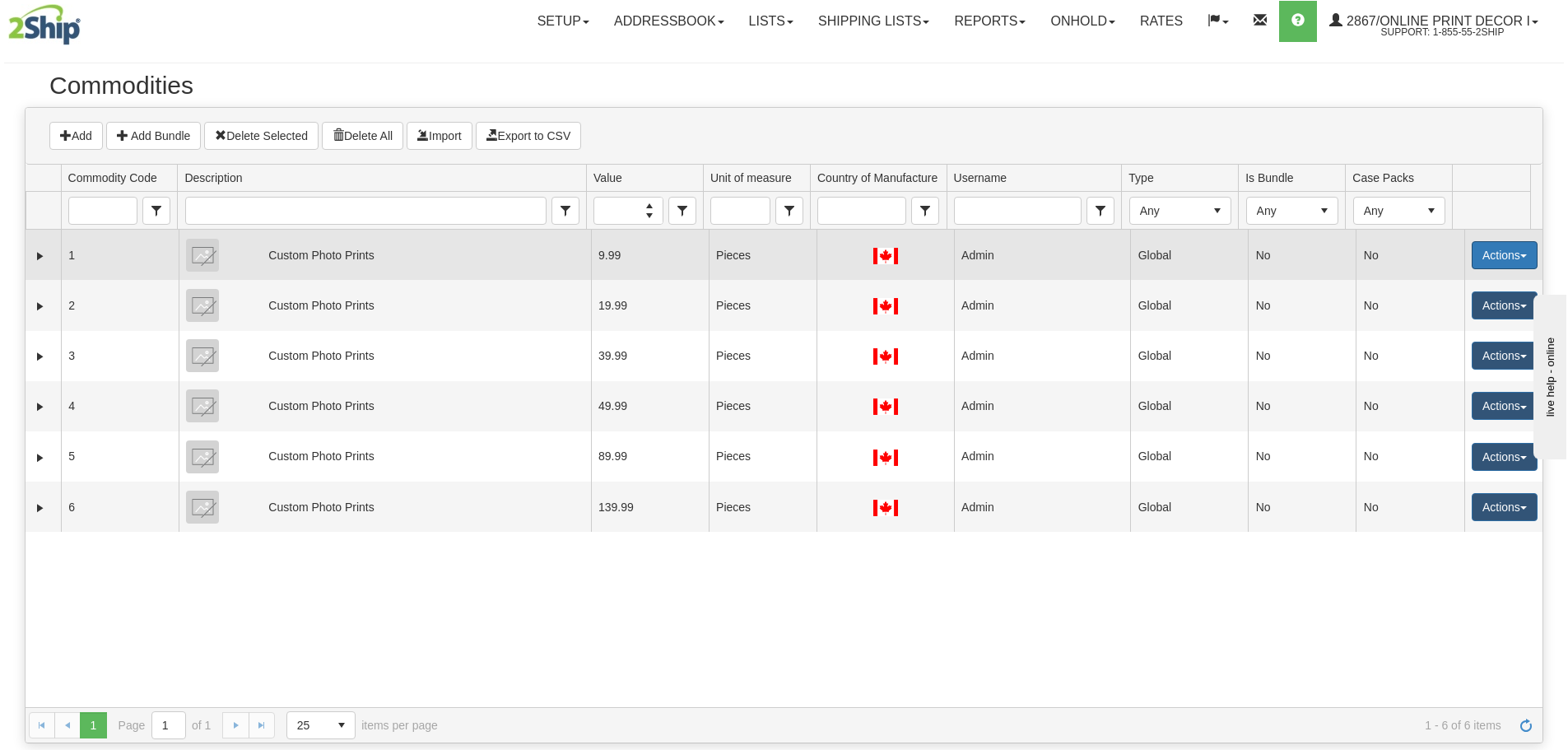
click at [1497, 244] on button "Actions" at bounding box center [1505, 255] width 66 height 28
click at [1435, 283] on link "Edit" at bounding box center [1471, 286] width 132 height 21
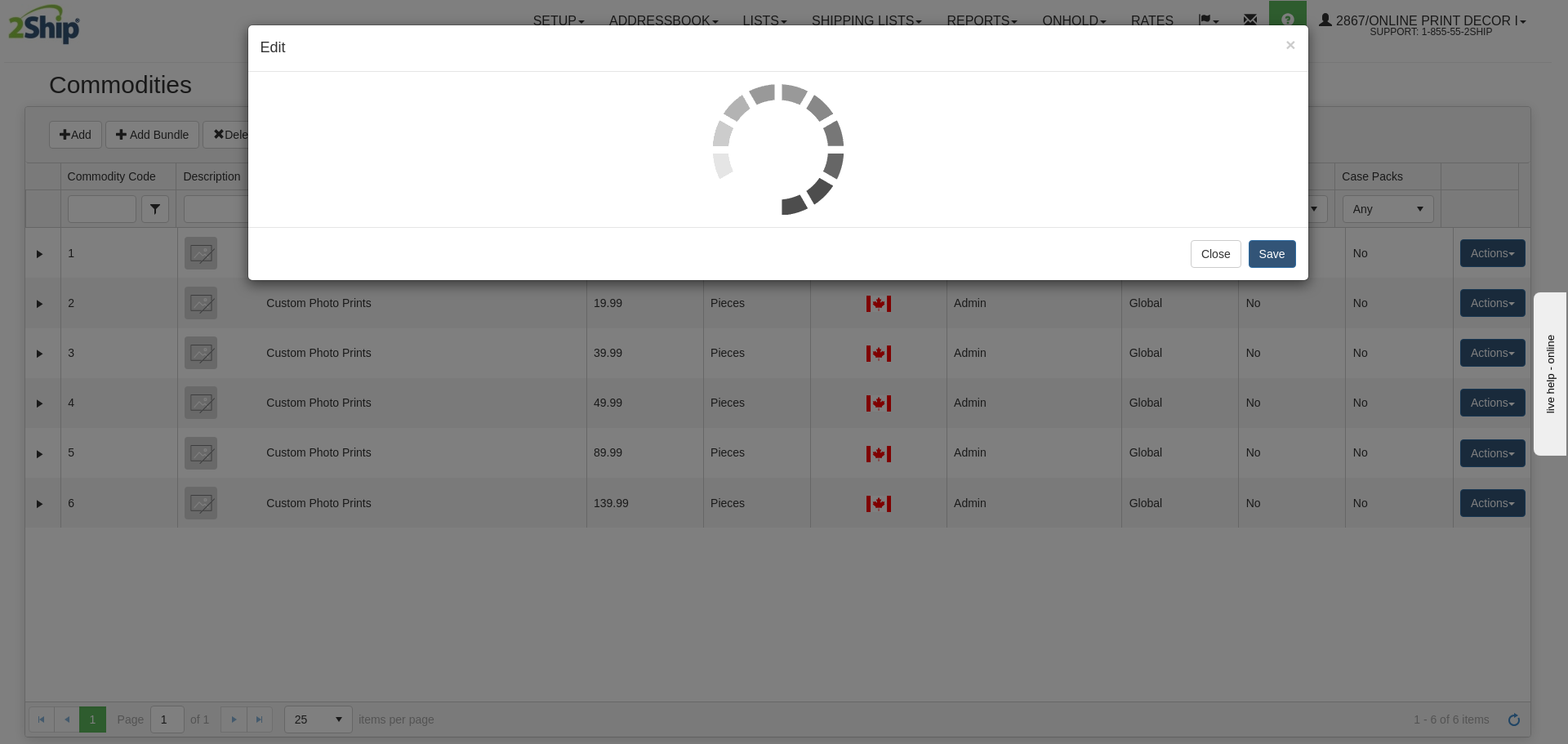
select select "1"
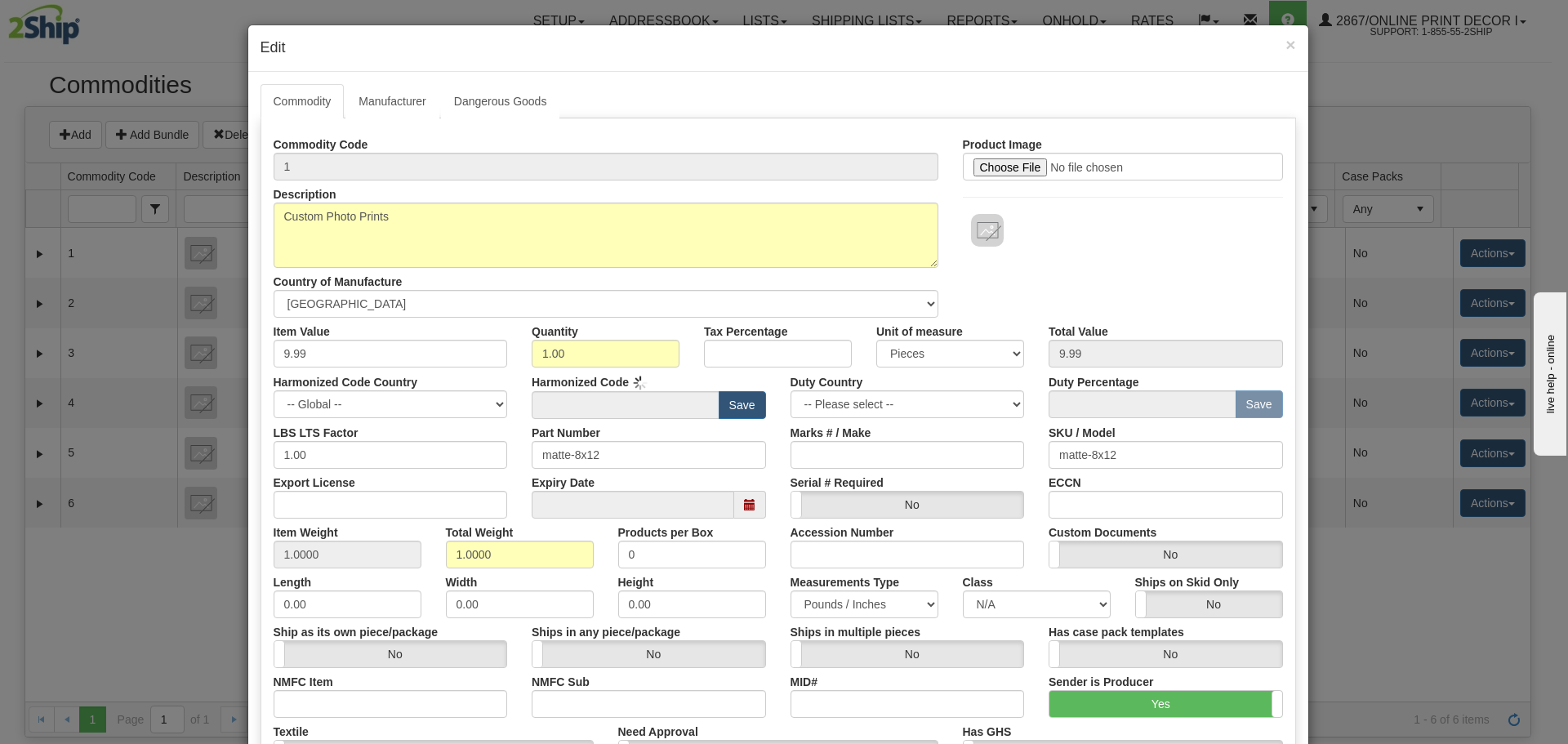
type input "4911.91"
click at [392, 94] on link "Manufacturer" at bounding box center [392, 101] width 93 height 34
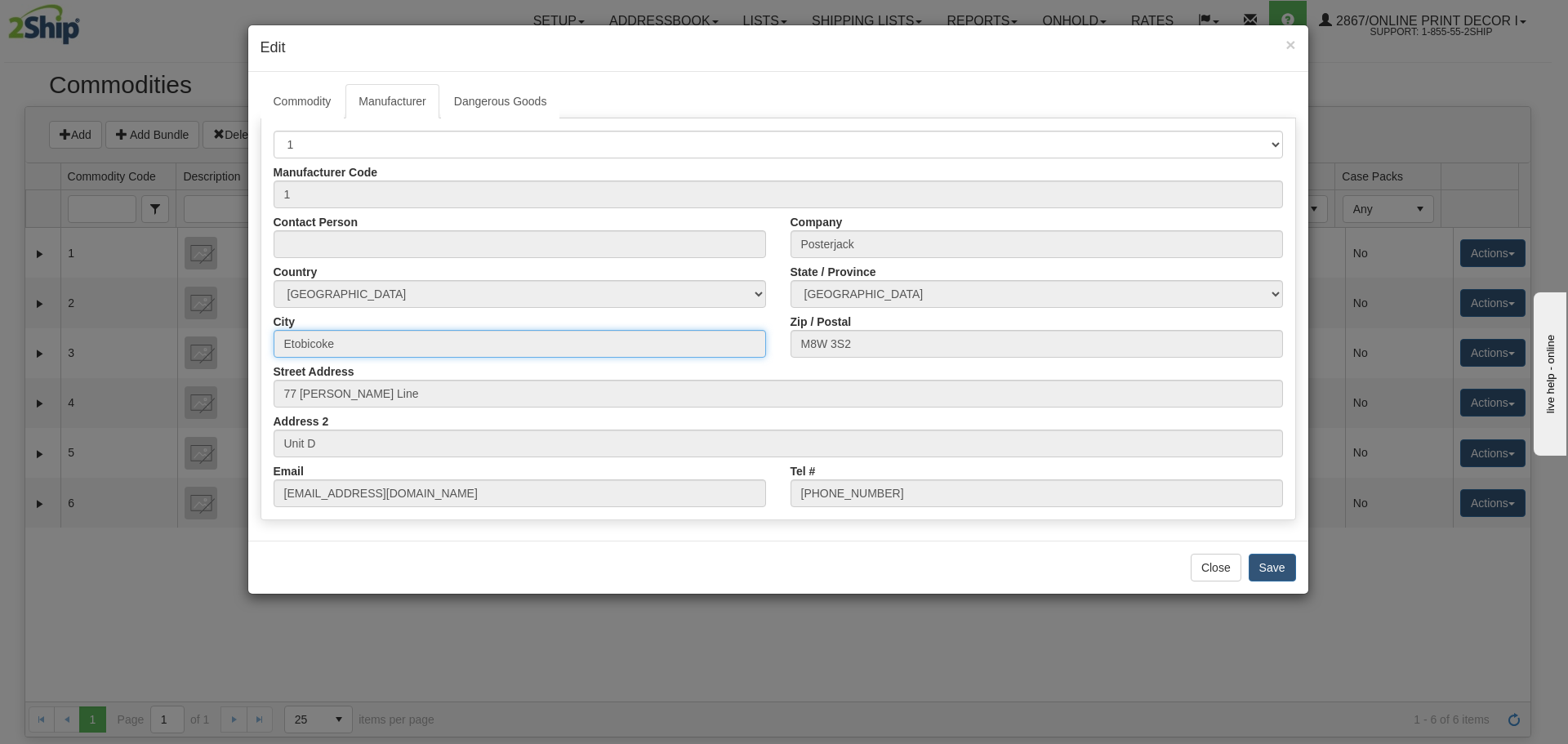
click at [408, 339] on input "Etobicoke" at bounding box center [519, 344] width 493 height 28
click at [489, 343] on input "Etobicoke" at bounding box center [519, 344] width 493 height 28
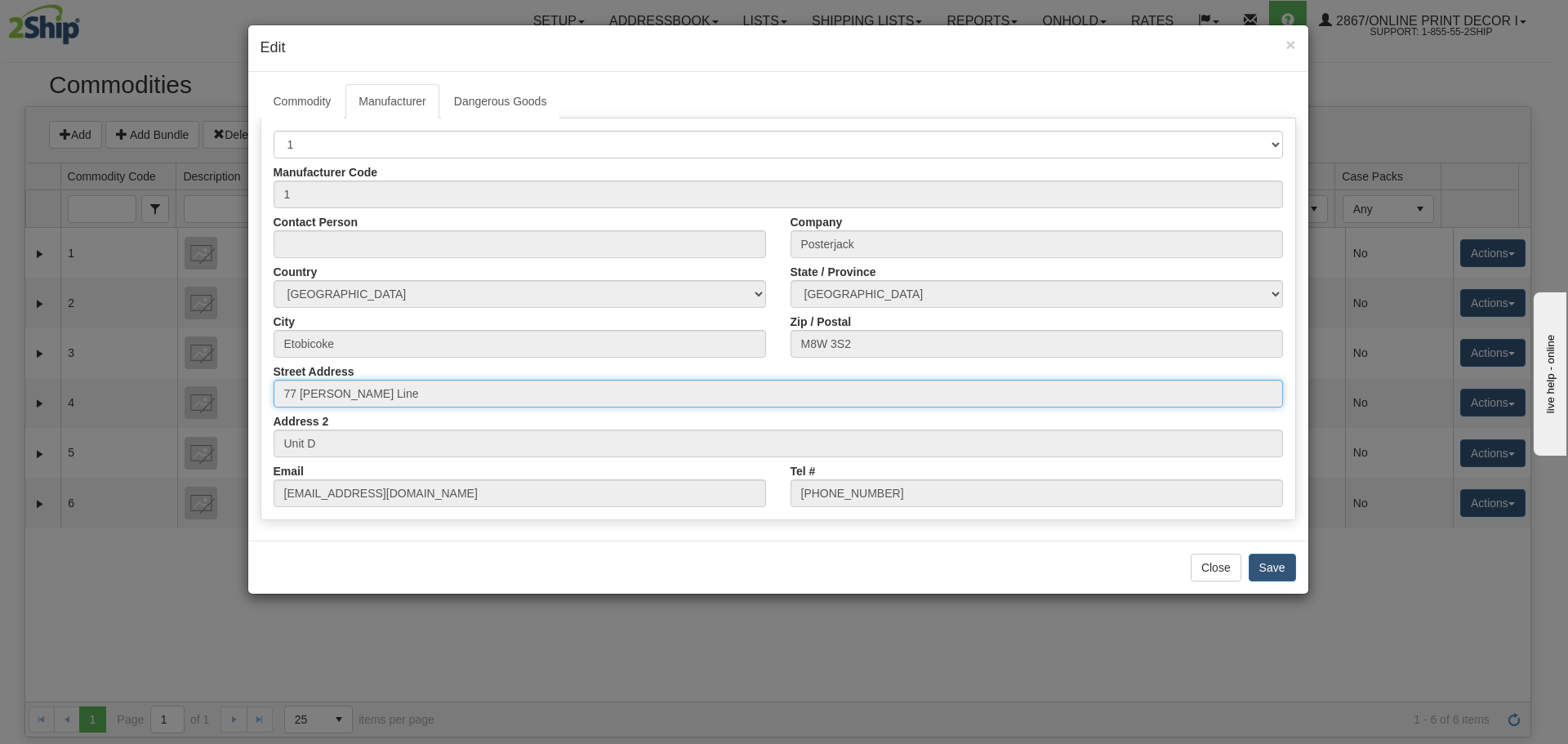
click at [469, 402] on input "77 Brown's Line" at bounding box center [778, 393] width 1010 height 28
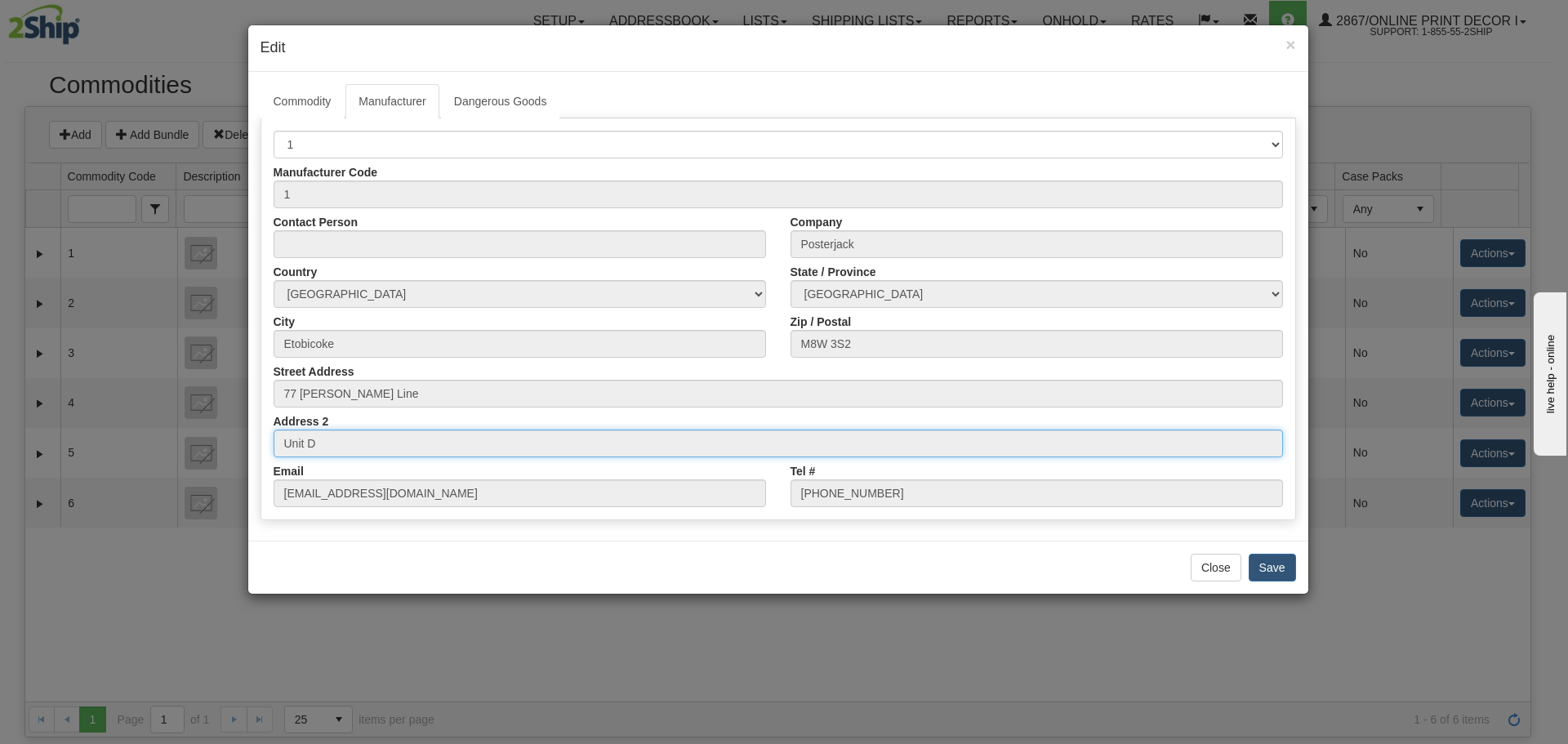
click at [420, 447] on input "Unit D" at bounding box center [778, 444] width 1010 height 28
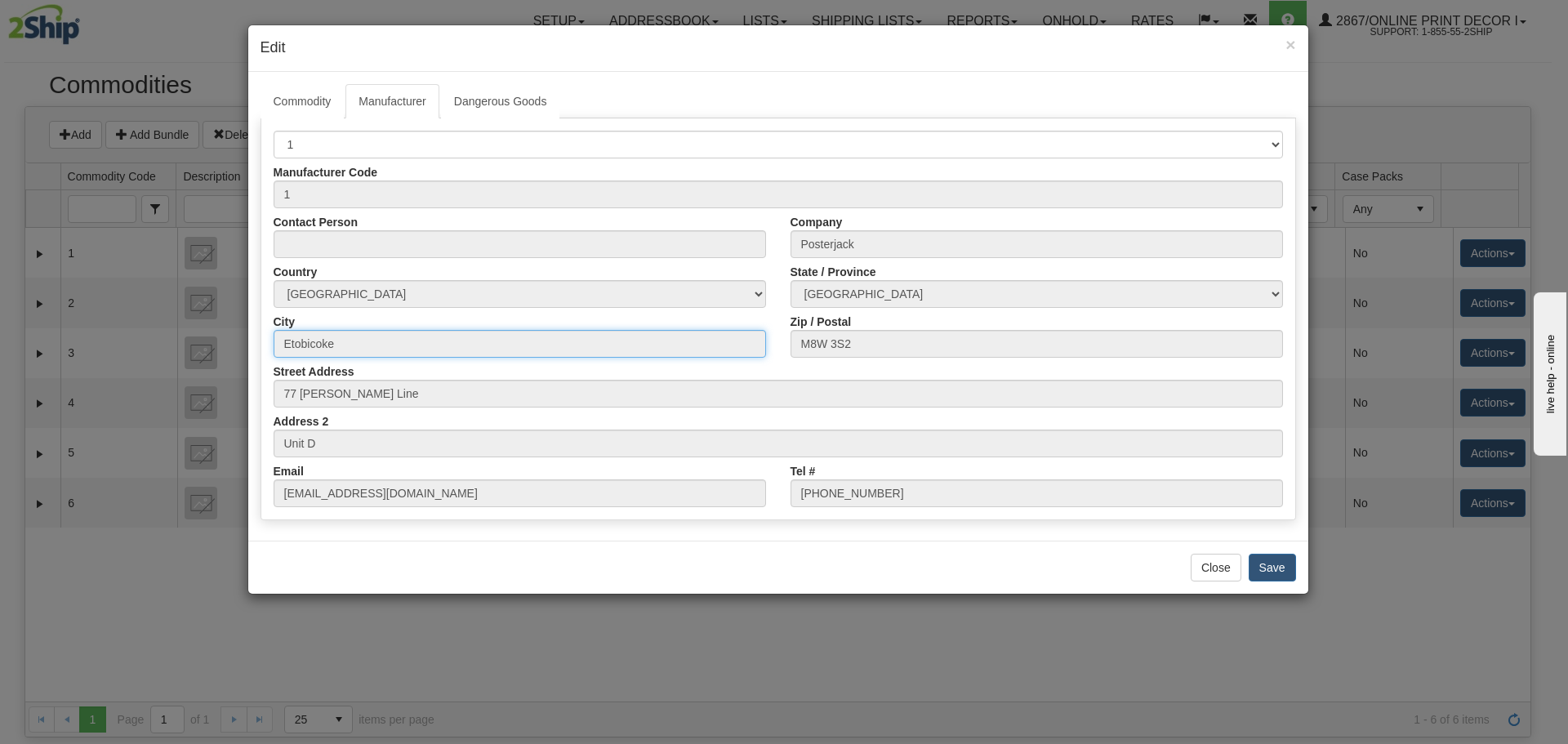
click at [410, 341] on input "Etobicoke" at bounding box center [519, 344] width 493 height 28
click at [1292, 46] on span "×" at bounding box center [1290, 44] width 10 height 19
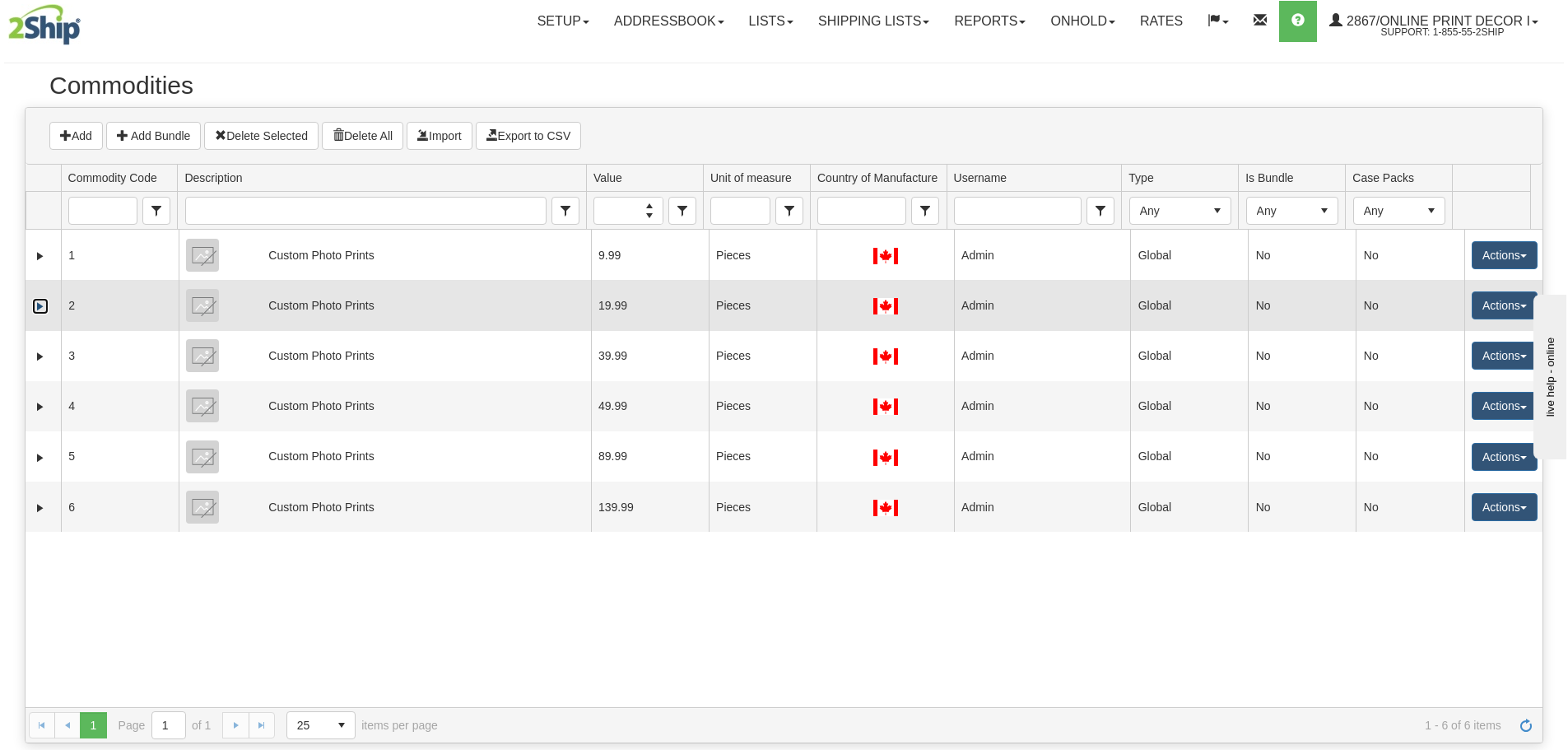
click at [39, 309] on link "Expand" at bounding box center [39, 305] width 16 height 16
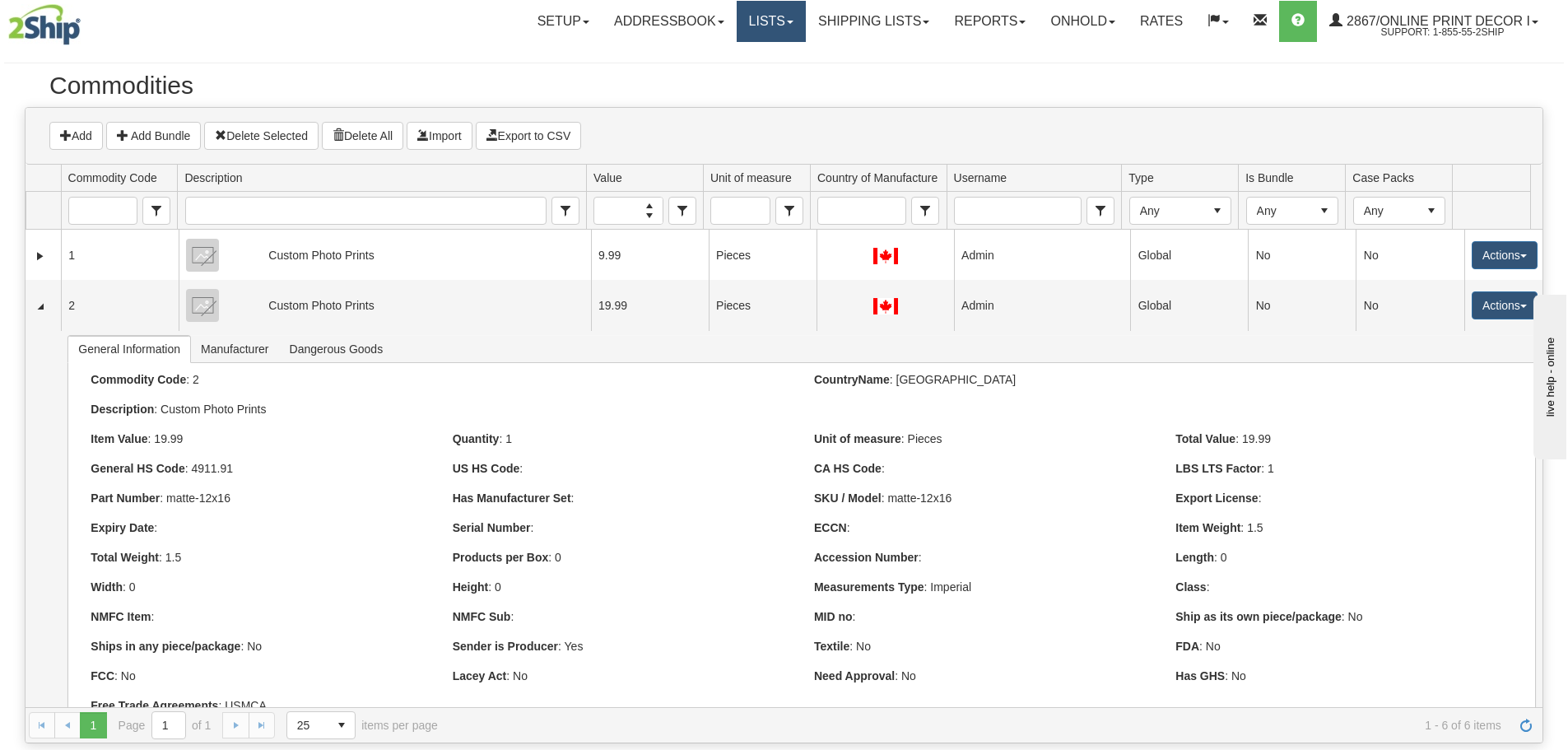
click at [745, 30] on link "Lists" at bounding box center [771, 21] width 69 height 41
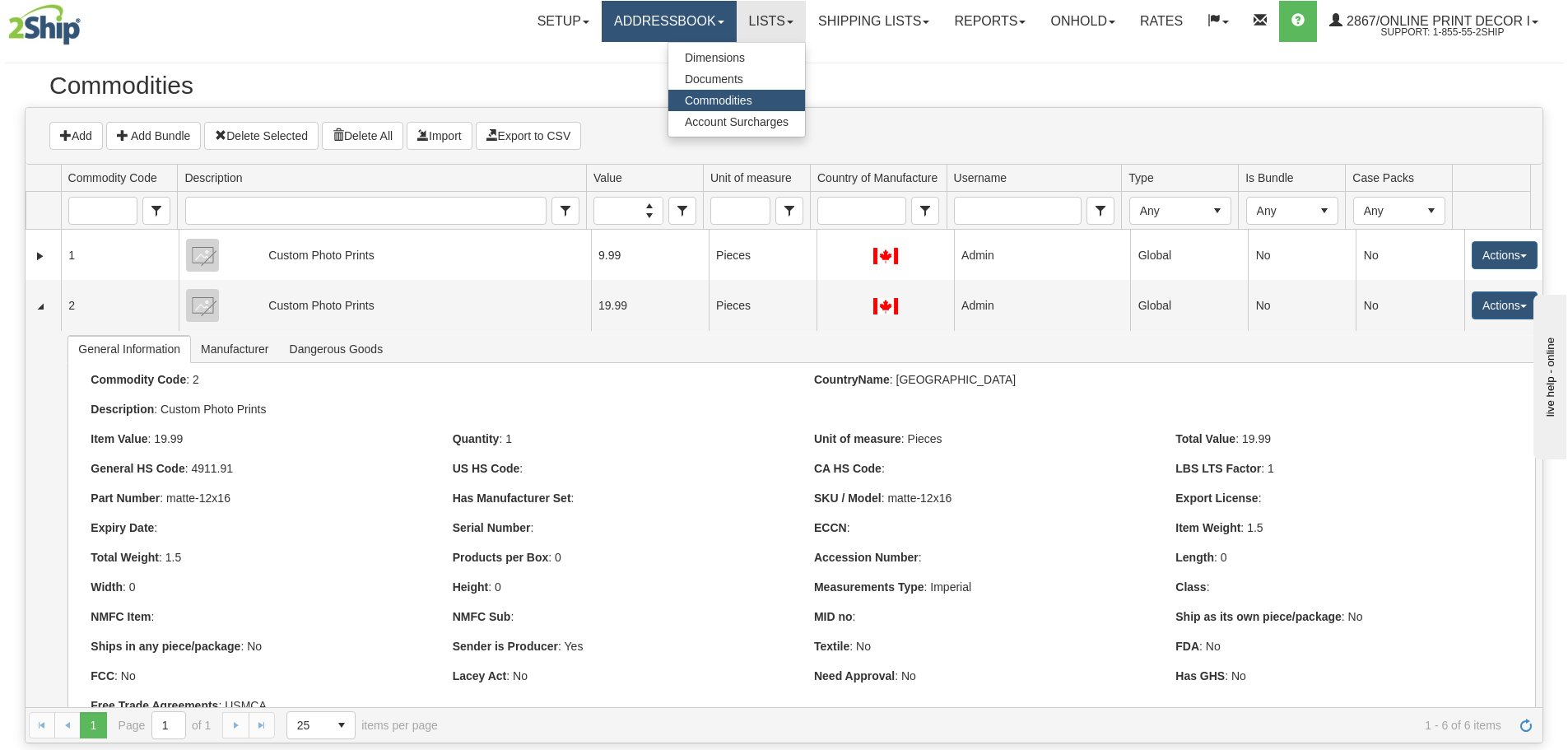
click at [670, 10] on link "Addressbook" at bounding box center [668, 21] width 135 height 41
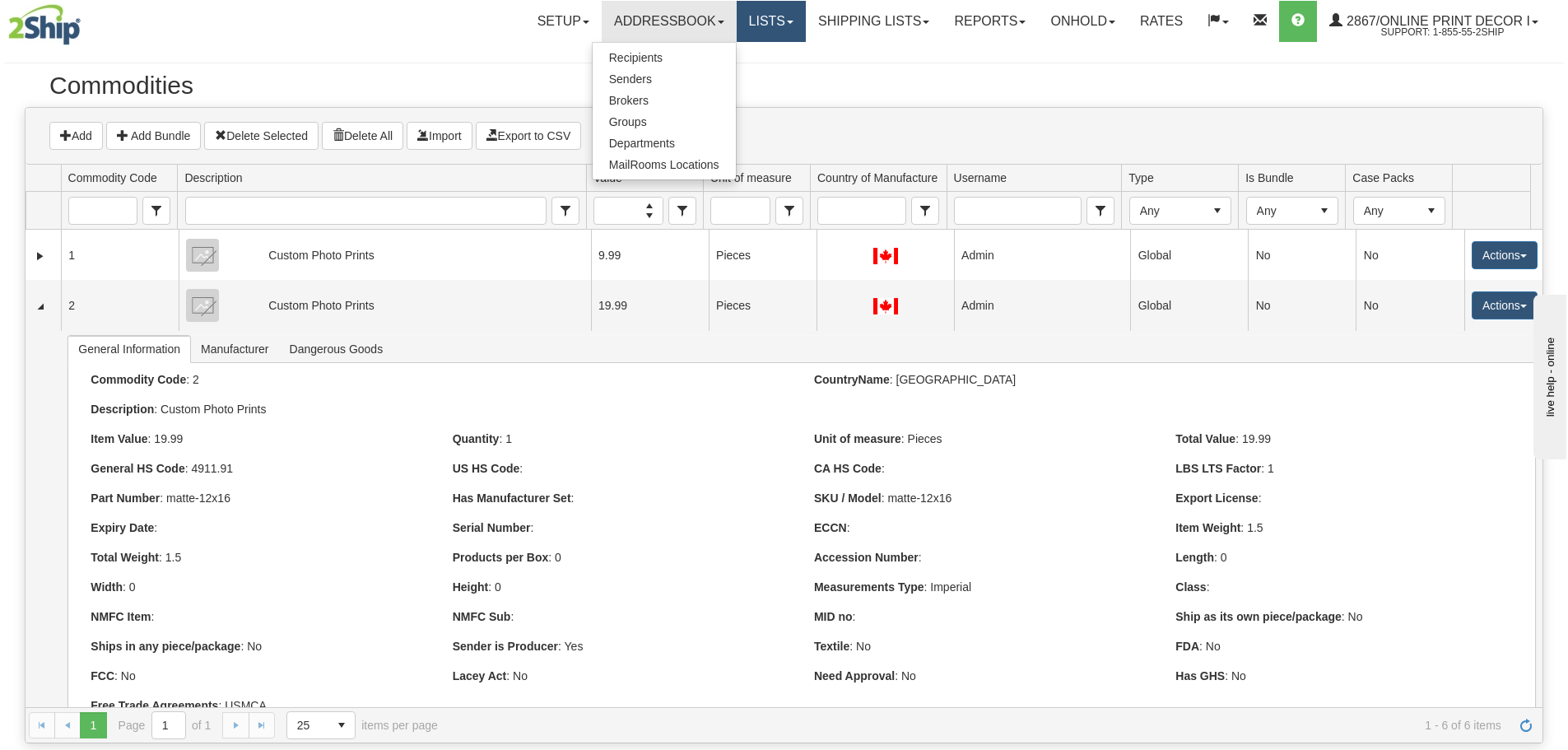
click at [761, 31] on link "Lists" at bounding box center [771, 21] width 69 height 41
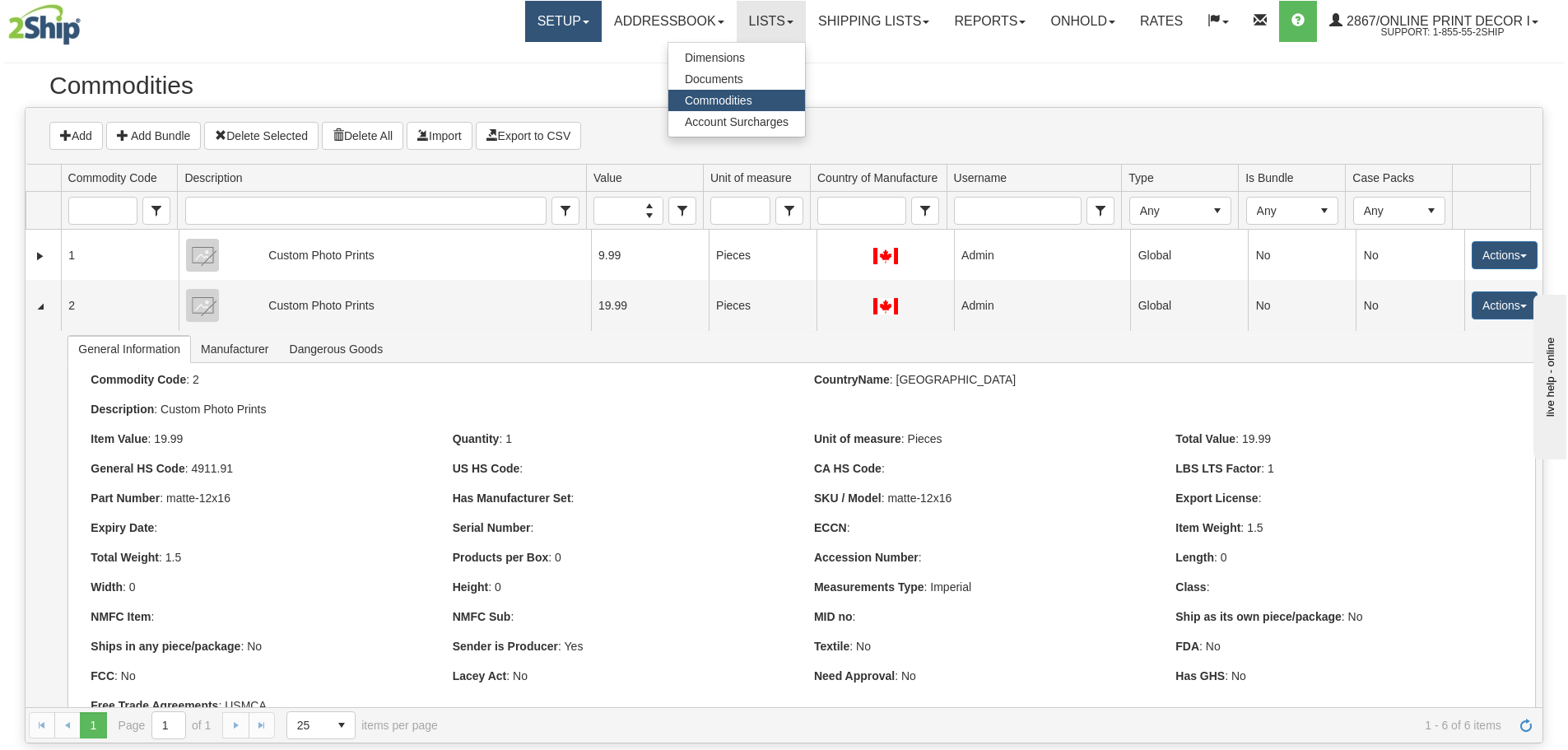
click at [539, 20] on link "Setup" at bounding box center [563, 21] width 76 height 41
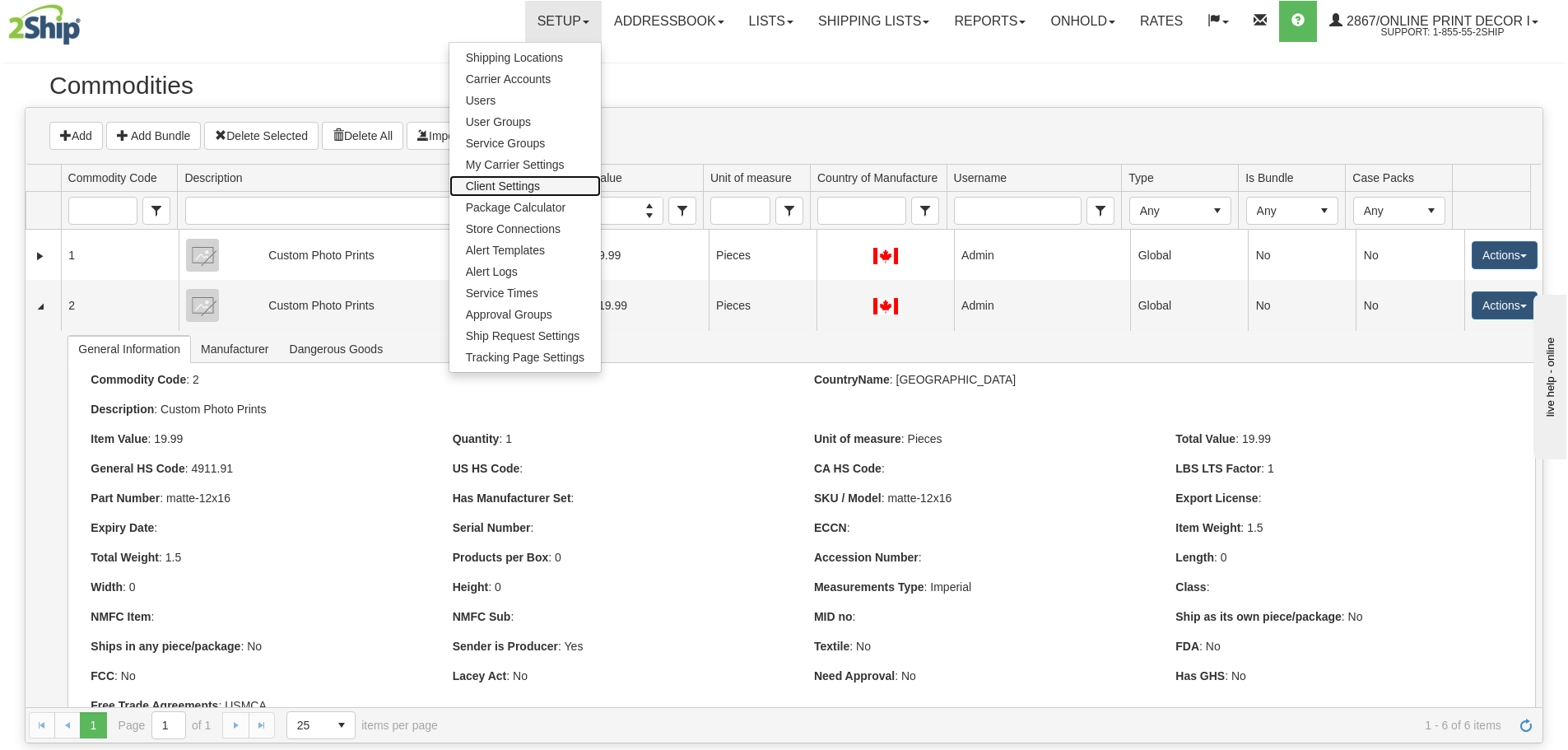
click at [485, 188] on span "Client Settings" at bounding box center [503, 185] width 74 height 13
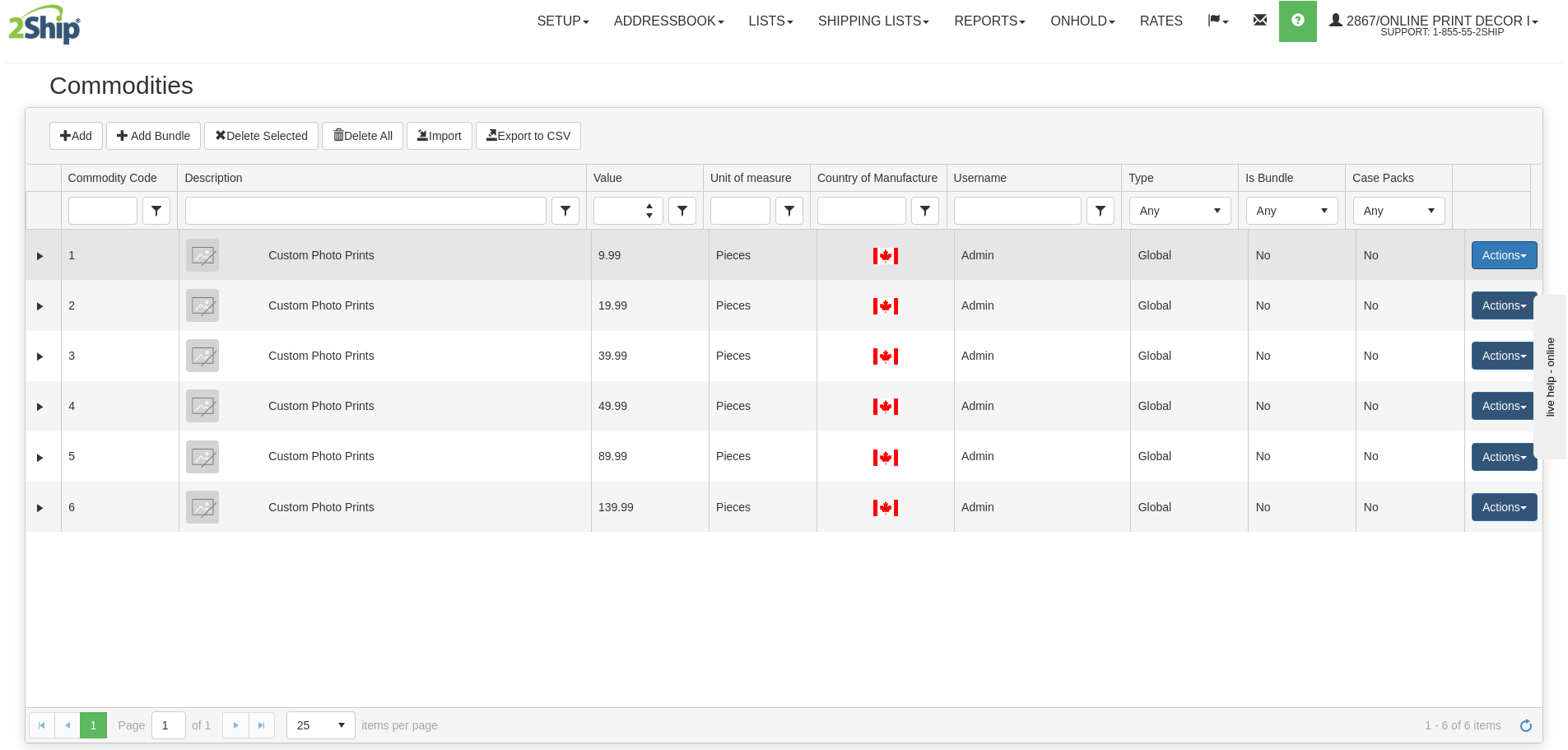
click at [1478, 255] on button "Actions" at bounding box center [1505, 255] width 66 height 28
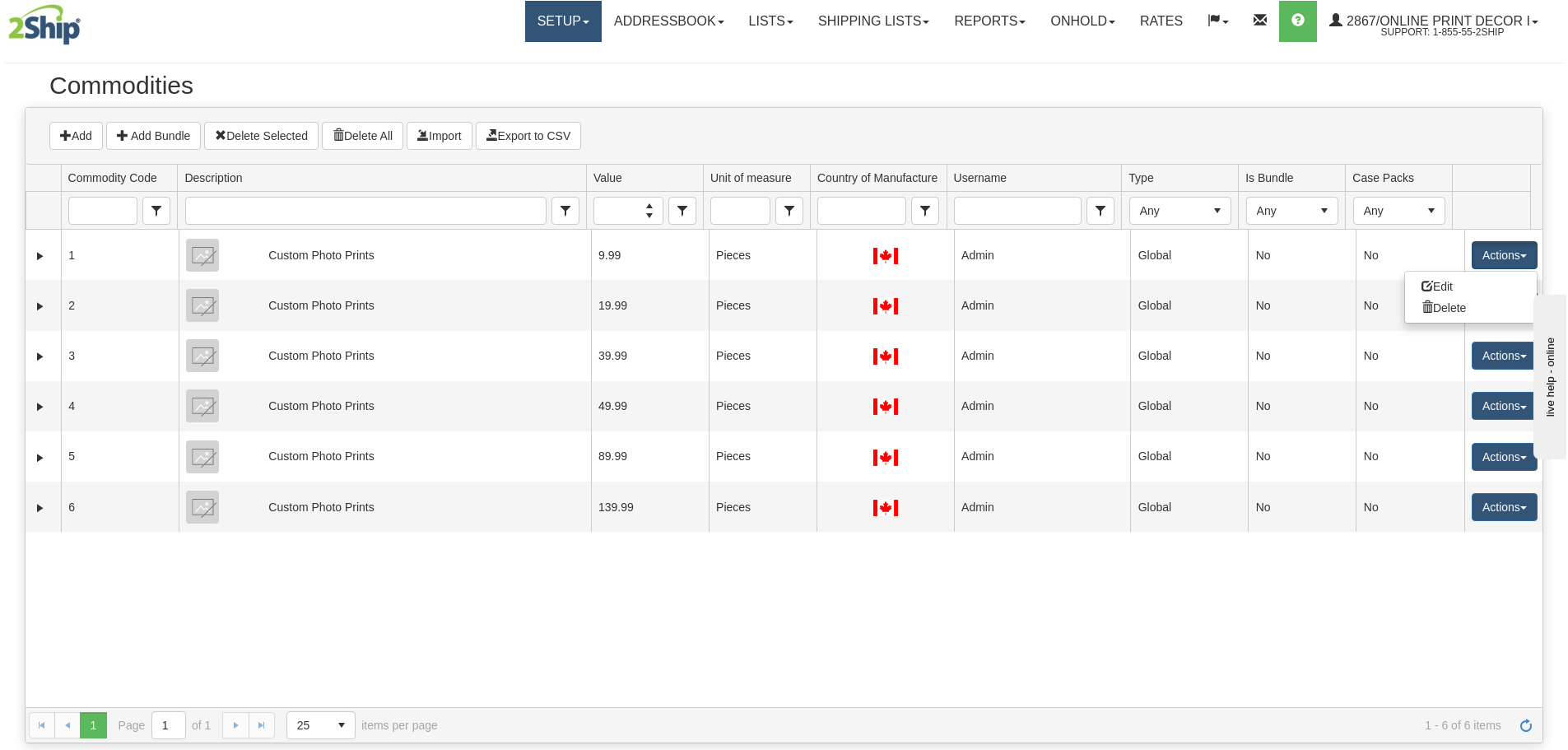
click at [546, 18] on link "Setup" at bounding box center [563, 21] width 76 height 41
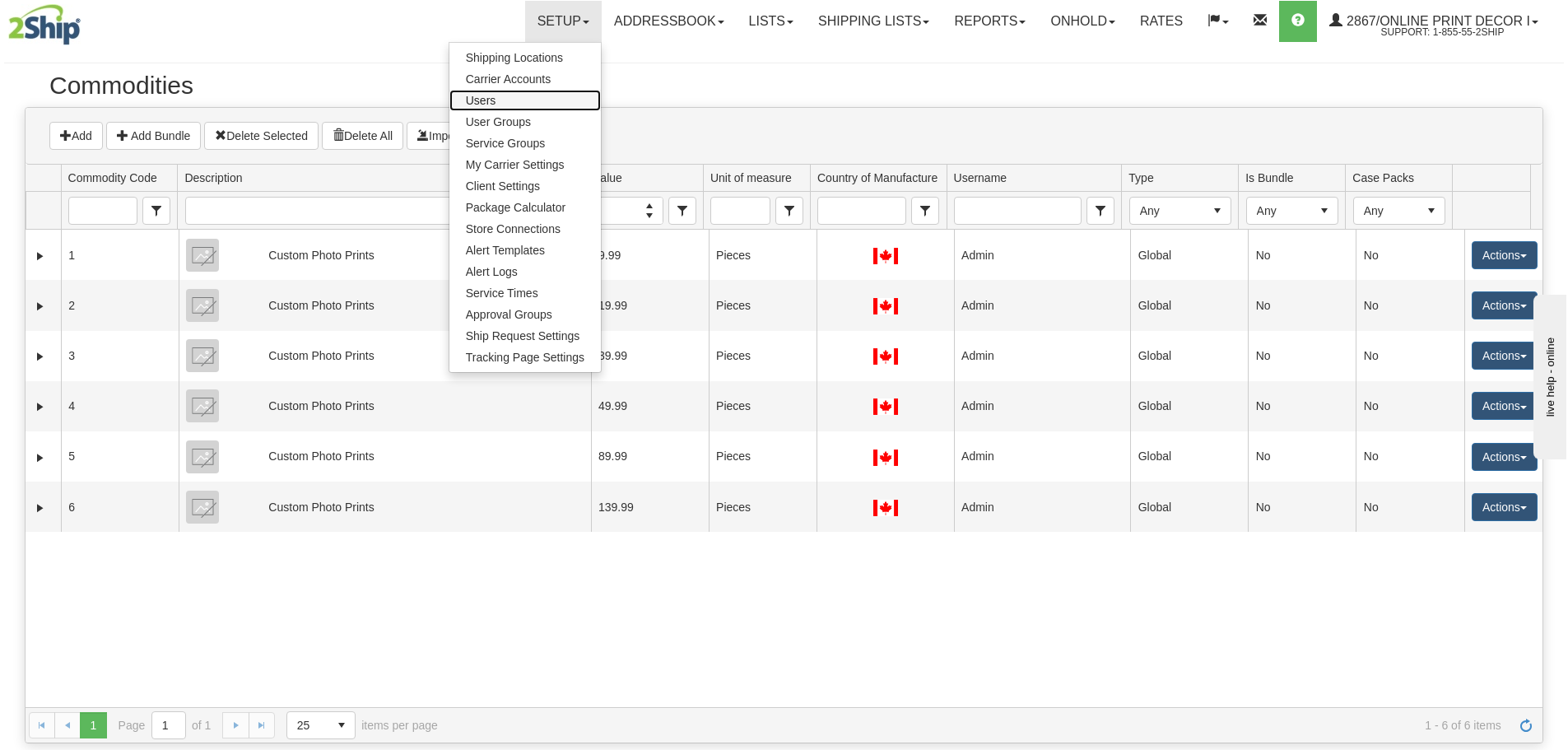
click at [478, 99] on link "Users" at bounding box center [525, 100] width 152 height 21
